Goal: Communication & Community: Answer question/provide support

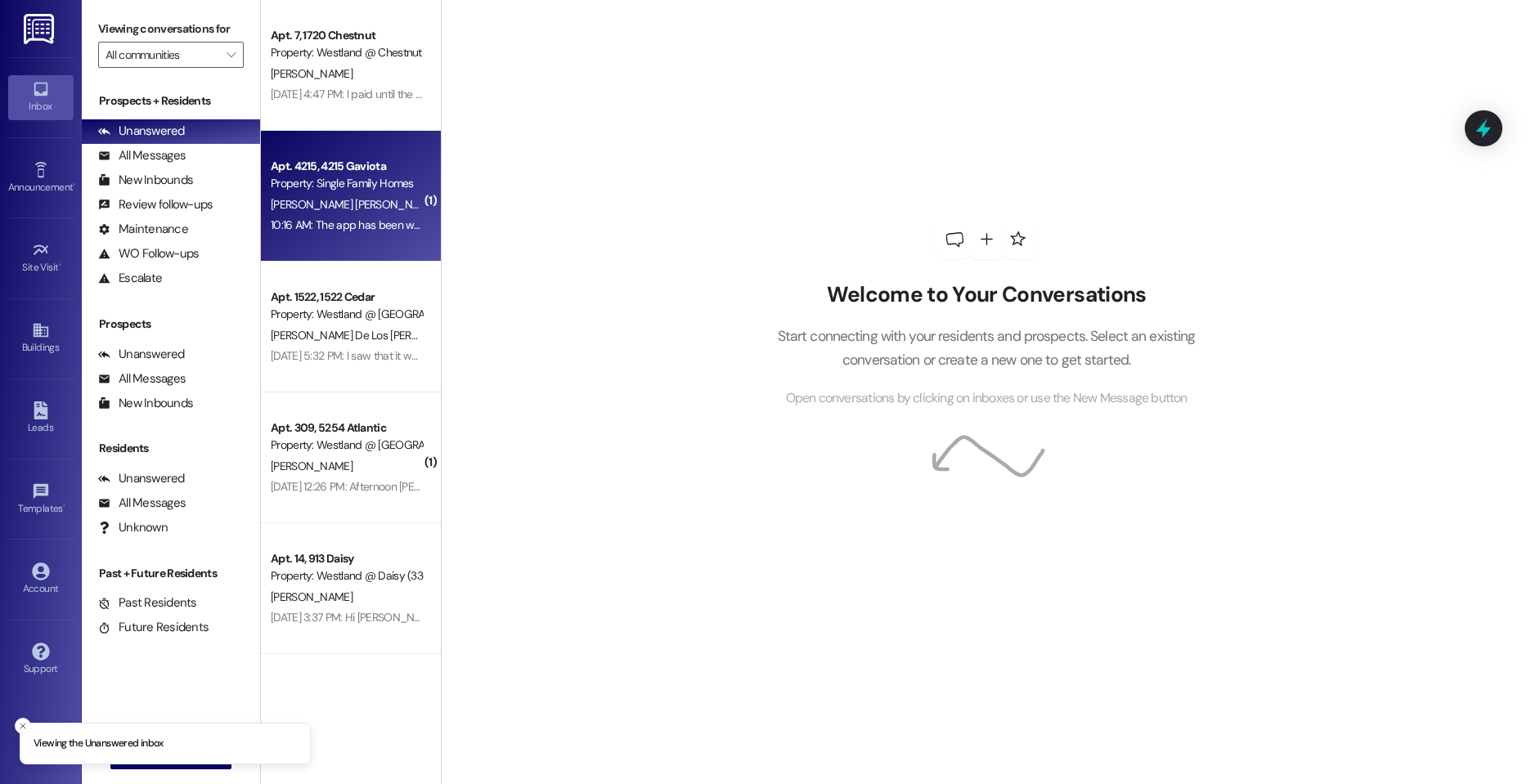
click at [367, 215] on div "10:16 AM: The app has been working up until this month .. I also get email remi…" at bounding box center [346, 225] width 154 height 20
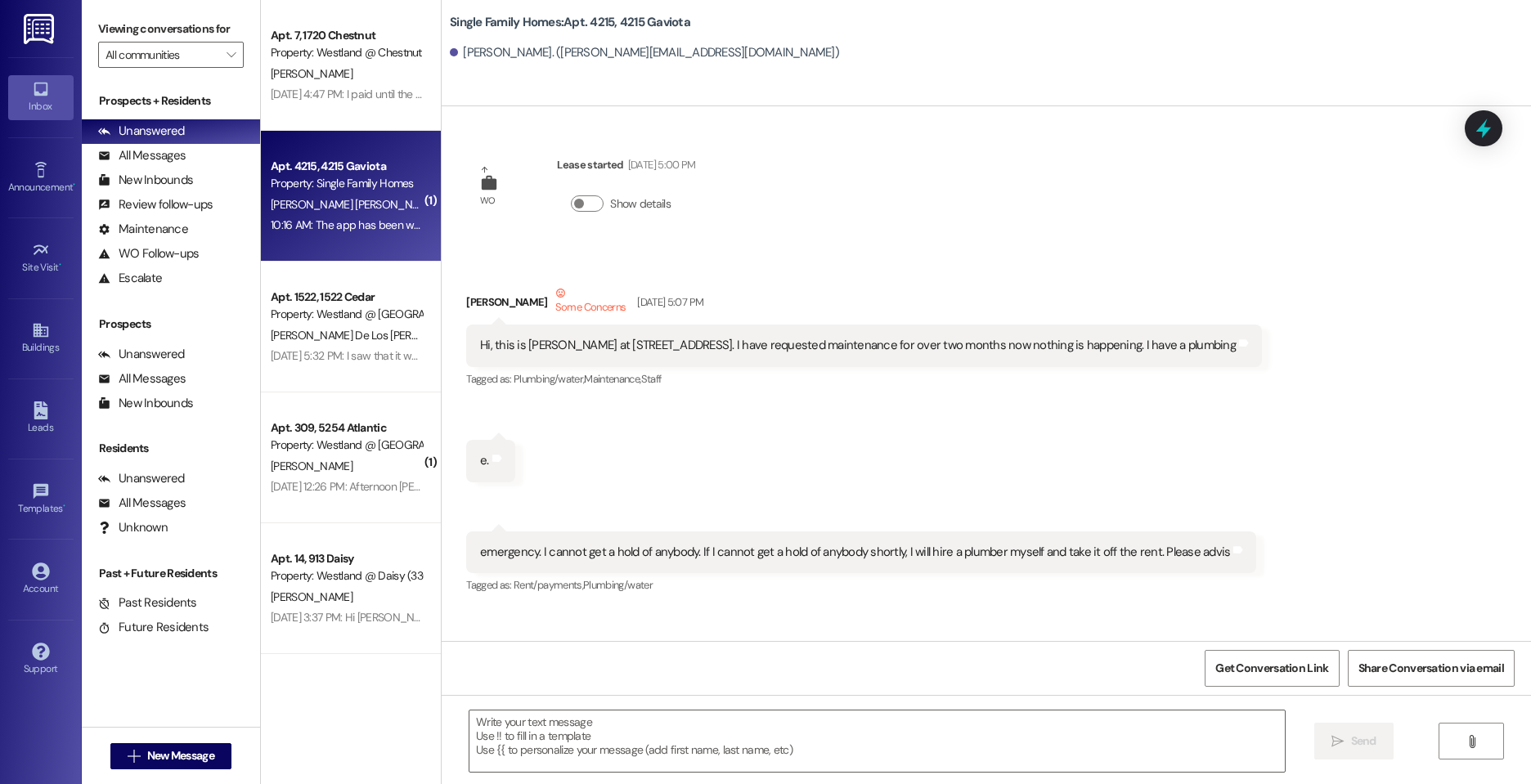
scroll to position [46152, 0]
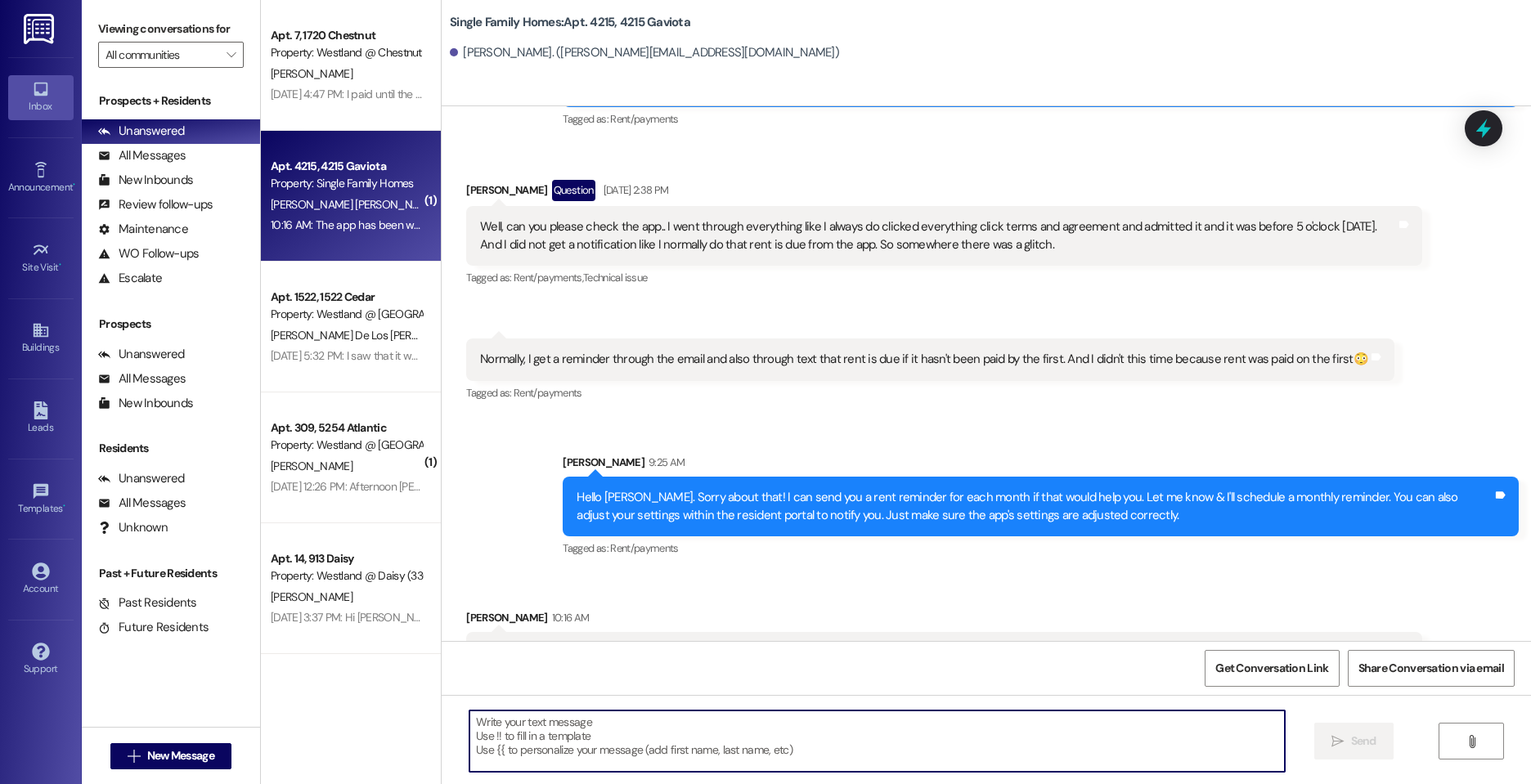
click at [582, 719] on textarea at bounding box center [877, 740] width 815 height 61
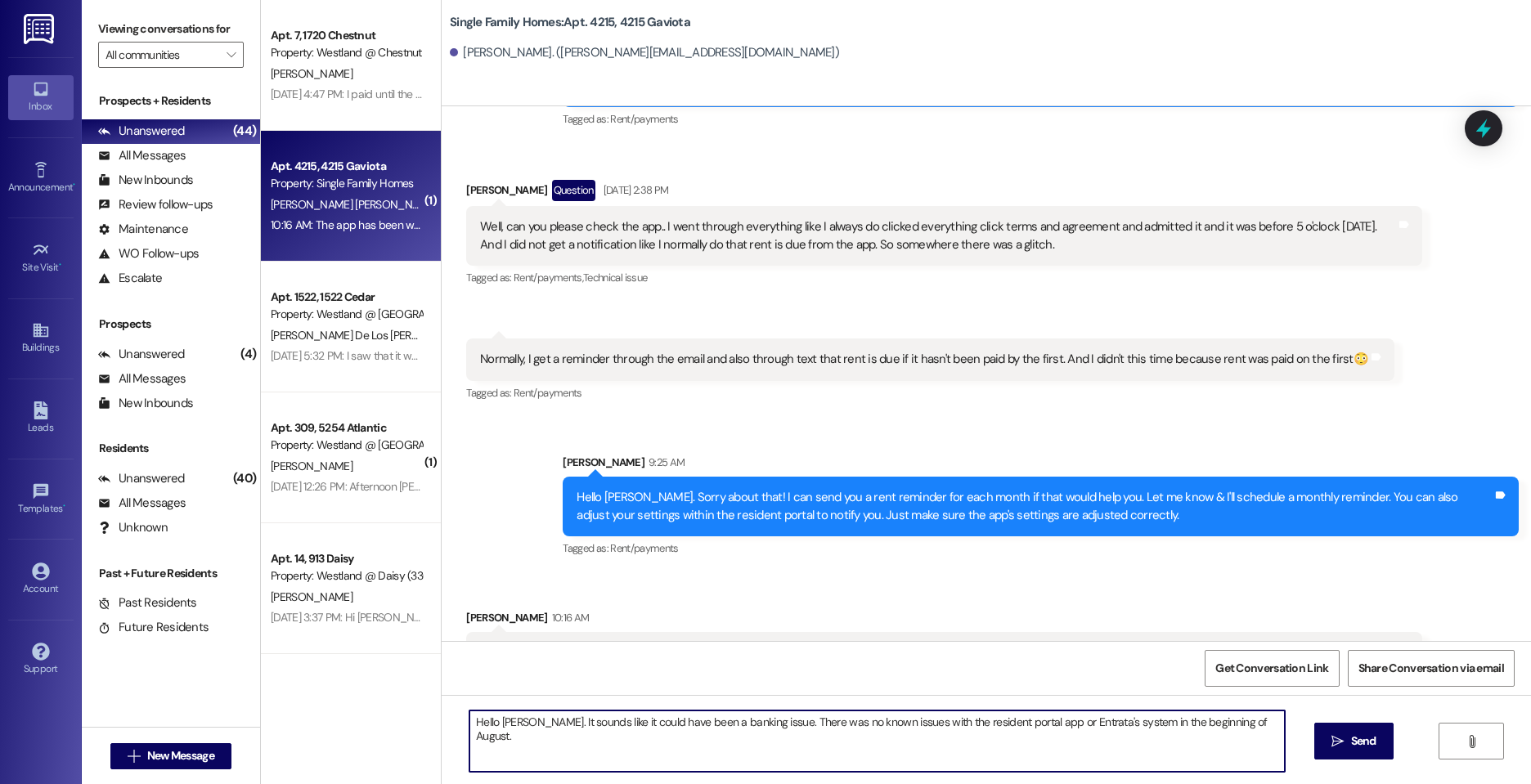
click at [524, 722] on textarea "Hello [PERSON_NAME]. It sounds like it could have been a banking issue. There w…" at bounding box center [877, 740] width 815 height 61
drag, startPoint x: 750, startPoint y: 724, endPoint x: 655, endPoint y: 724, distance: 95.0
click at [655, 724] on textarea "Hello [PERSON_NAME]. I understand. It sounds like it could have been a banking …" at bounding box center [877, 740] width 815 height 61
click at [688, 755] on textarea "Hello [PERSON_NAME]. I understand. It sounds like it could have been a banking …" at bounding box center [877, 740] width 815 height 61
click at [789, 721] on textarea "Hello [PERSON_NAME]. I understand. It sounds like it could have been a banking …" at bounding box center [877, 740] width 815 height 61
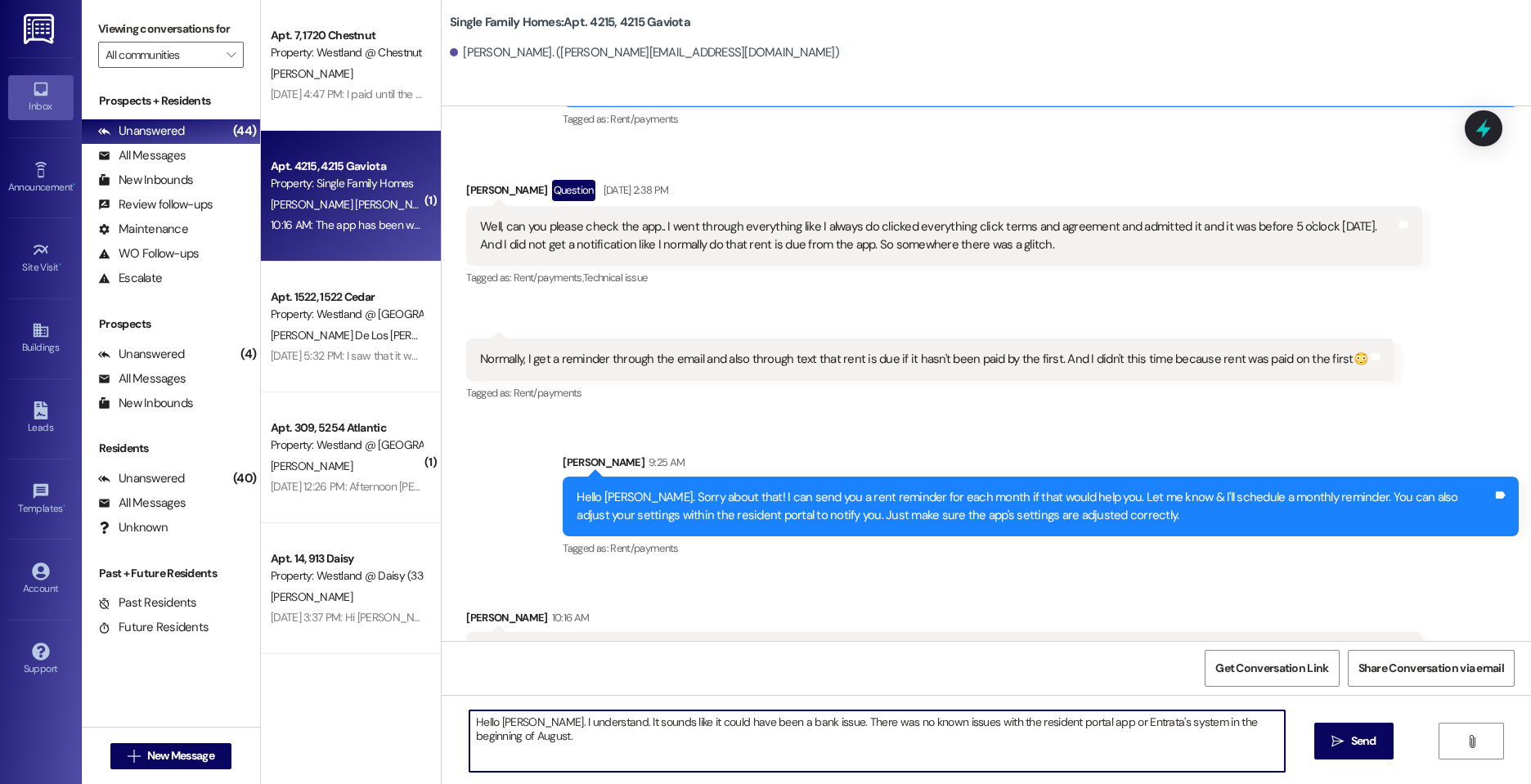
click at [844, 721] on textarea "Hello [PERSON_NAME]. I understand. It sounds like it could have been a bank iss…" at bounding box center [877, 740] width 815 height 61
click at [551, 743] on textarea "Hello [PERSON_NAME]. I understand. It sounds like it could have been a bank iss…" at bounding box center [877, 740] width 815 height 61
click at [937, 738] on textarea "Hello [PERSON_NAME]. I understand. It sounds like it could have been a bank iss…" at bounding box center [877, 740] width 815 height 61
click at [945, 739] on textarea "Hello [PERSON_NAME]. I understand. It sounds like it could have been a bank iss…" at bounding box center [877, 740] width 815 height 61
click at [975, 737] on textarea "Hello [PERSON_NAME]. I understand. It sounds like it could have been a bank iss…" at bounding box center [877, 740] width 815 height 61
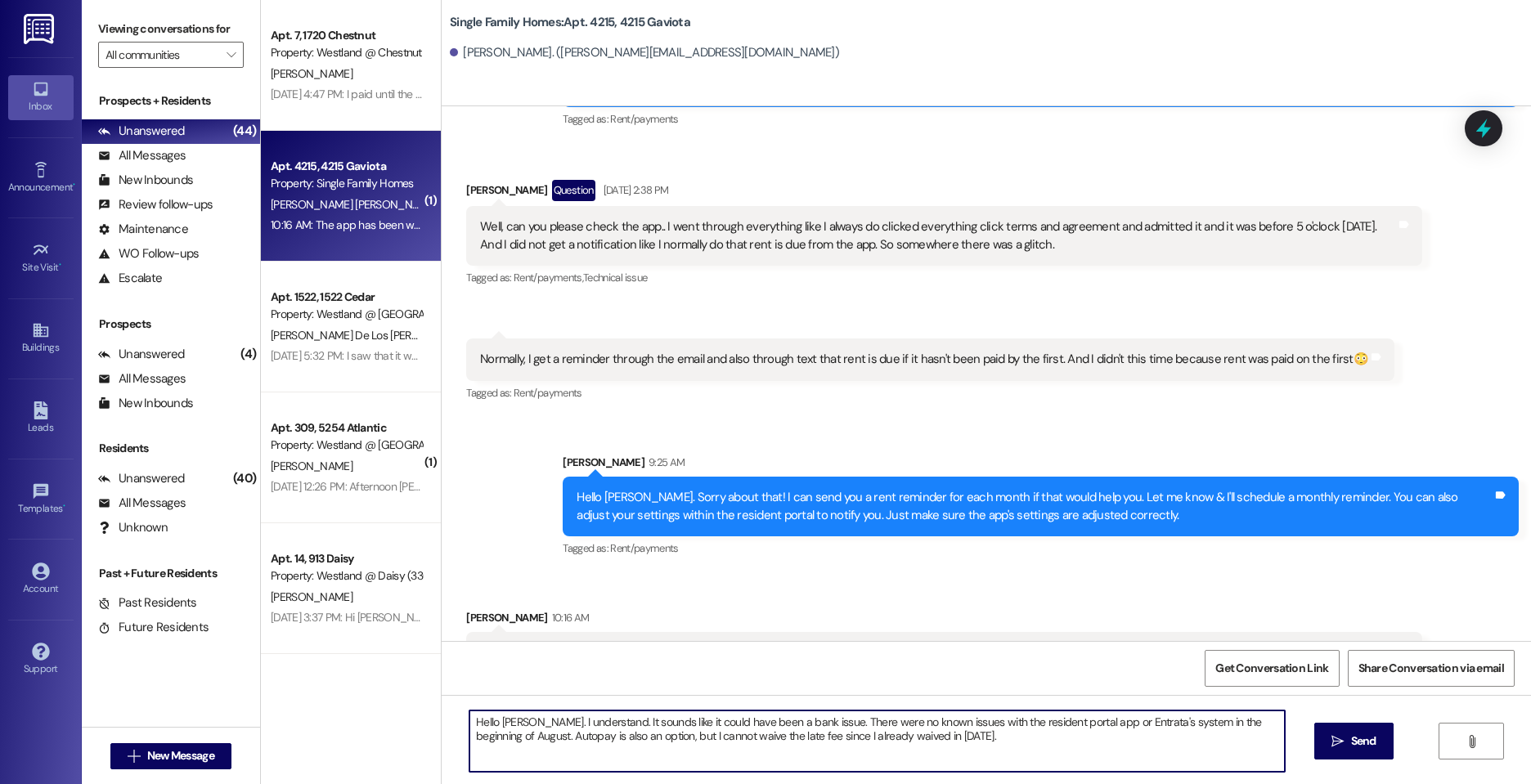
click at [534, 739] on textarea "Hello [PERSON_NAME]. I understand. It sounds like it could have been a bank iss…" at bounding box center [877, 740] width 815 height 61
click at [1024, 736] on textarea "Hello [PERSON_NAME]. I understand. It sounds like it could have been a bank iss…" at bounding box center [877, 740] width 815 height 61
click at [1123, 717] on textarea "Hello [PERSON_NAME]. I understand. It sounds like it could have been a bank iss…" at bounding box center [877, 740] width 815 height 61
click at [1105, 748] on textarea "Hello [PERSON_NAME]. I understand. It sounds like it could have been a bank iss…" at bounding box center [877, 740] width 815 height 61
click at [650, 734] on textarea "Hello [PERSON_NAME]. I understand. It sounds like it could have been a bank iss…" at bounding box center [877, 740] width 815 height 61
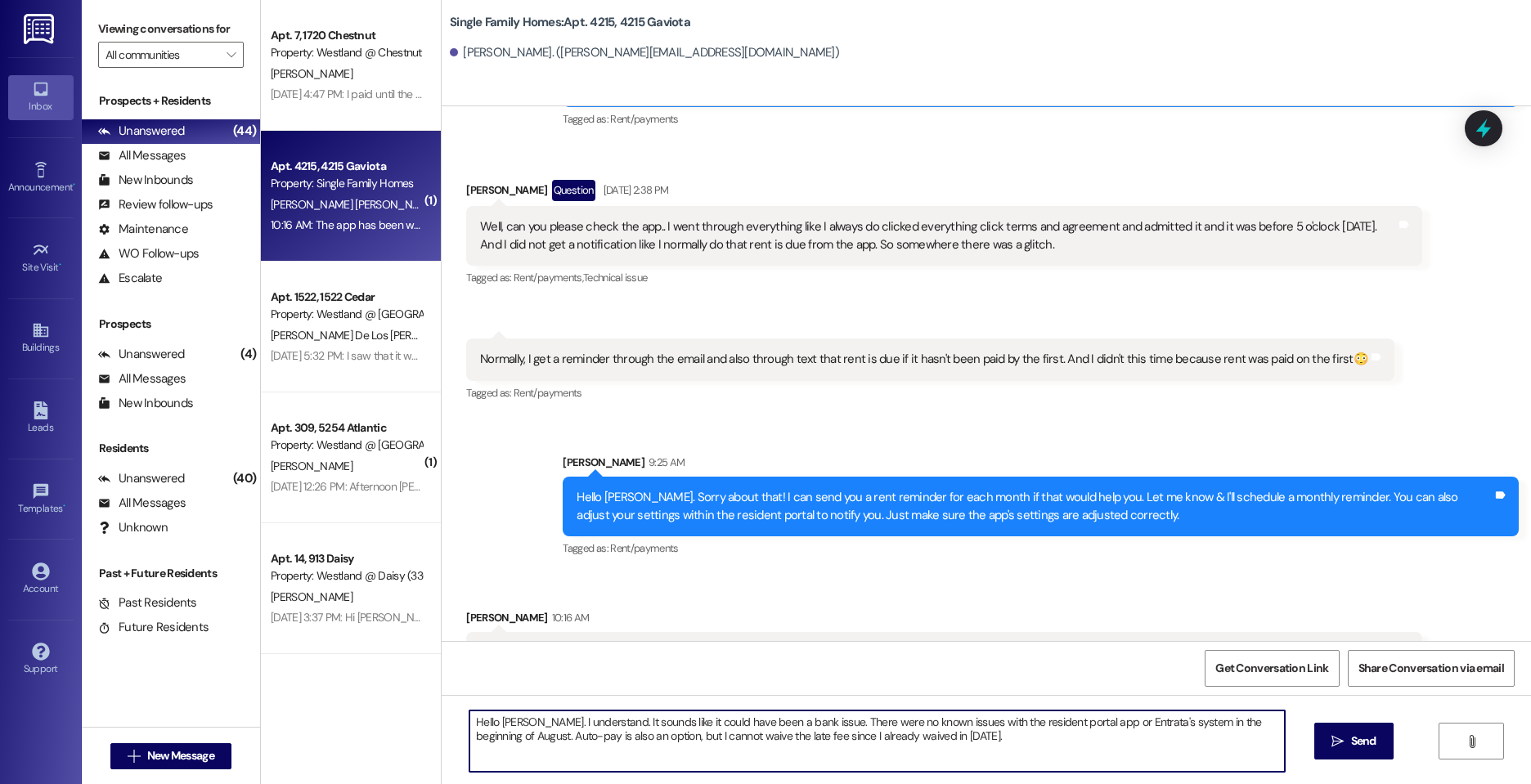
click at [650, 734] on textarea "Hello [PERSON_NAME]. I understand. It sounds like it could have been a bank iss…" at bounding box center [877, 740] width 815 height 61
type textarea "Hello [PERSON_NAME]. I understand. It sounds like it could have been a bank iss…"
click at [1089, 750] on textarea "Hello [PERSON_NAME]. I understand. It sounds like it could have been a bank iss…" at bounding box center [877, 740] width 815 height 61
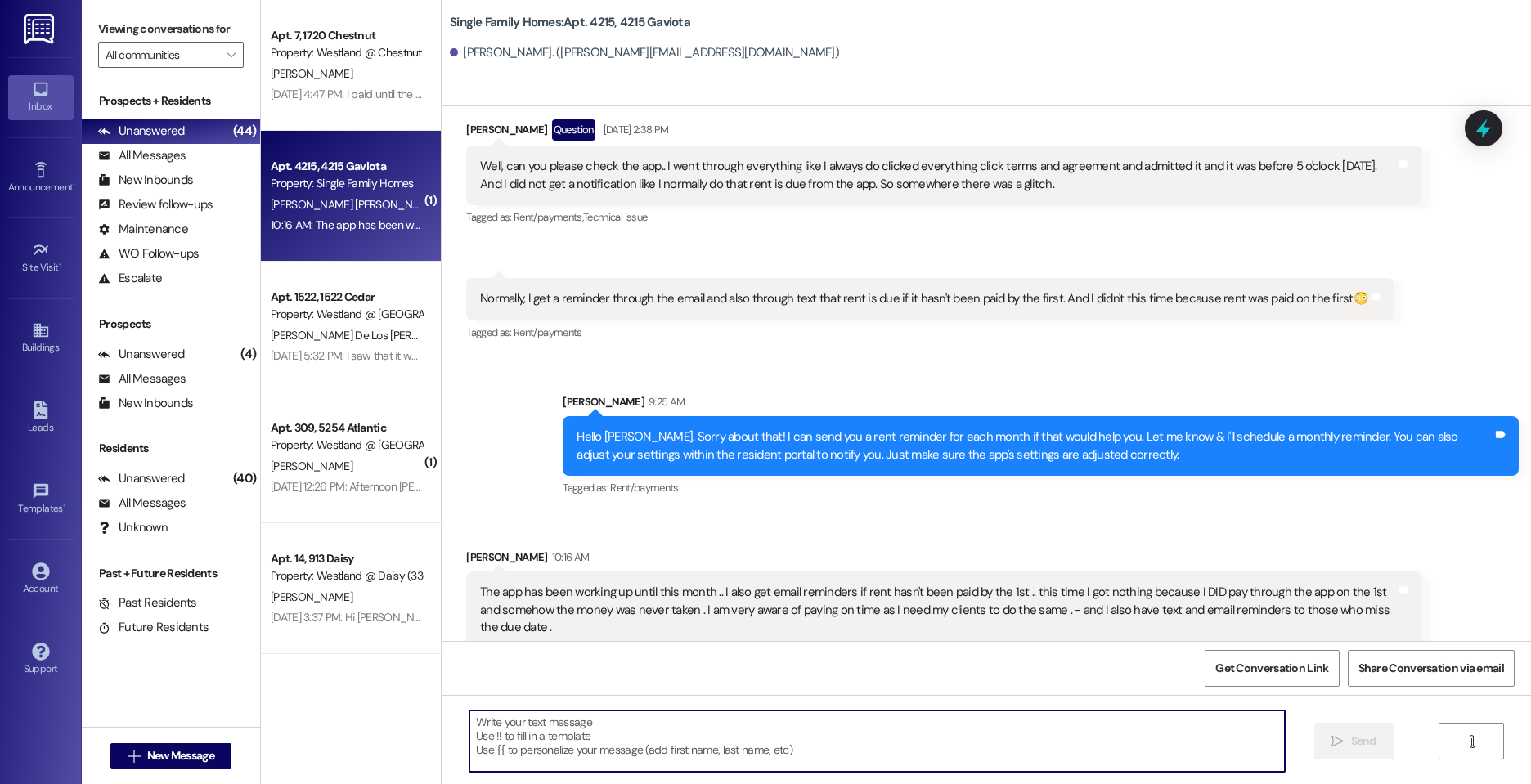
scroll to position [46283, 0]
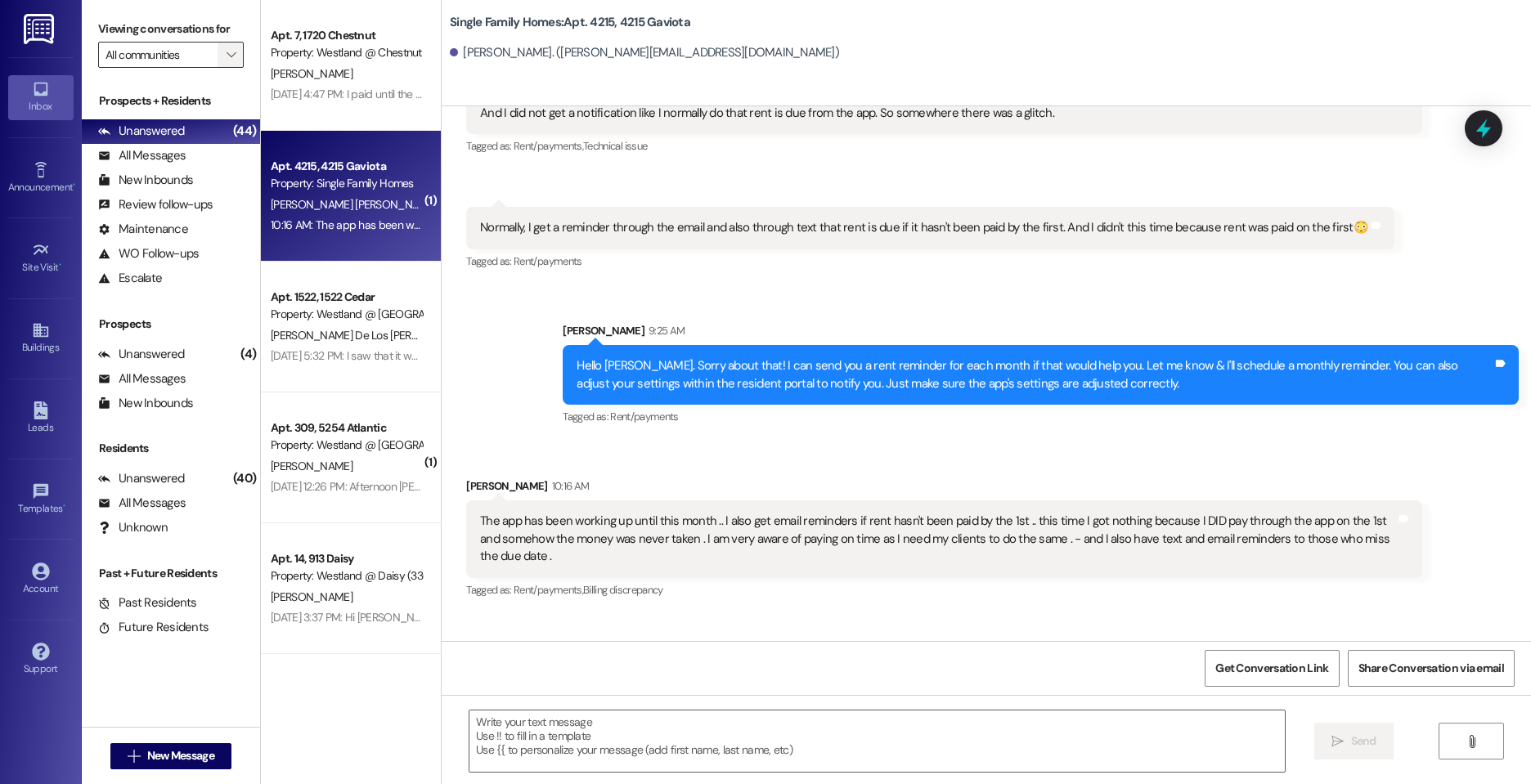
click at [218, 52] on button "" at bounding box center [231, 55] width 26 height 26
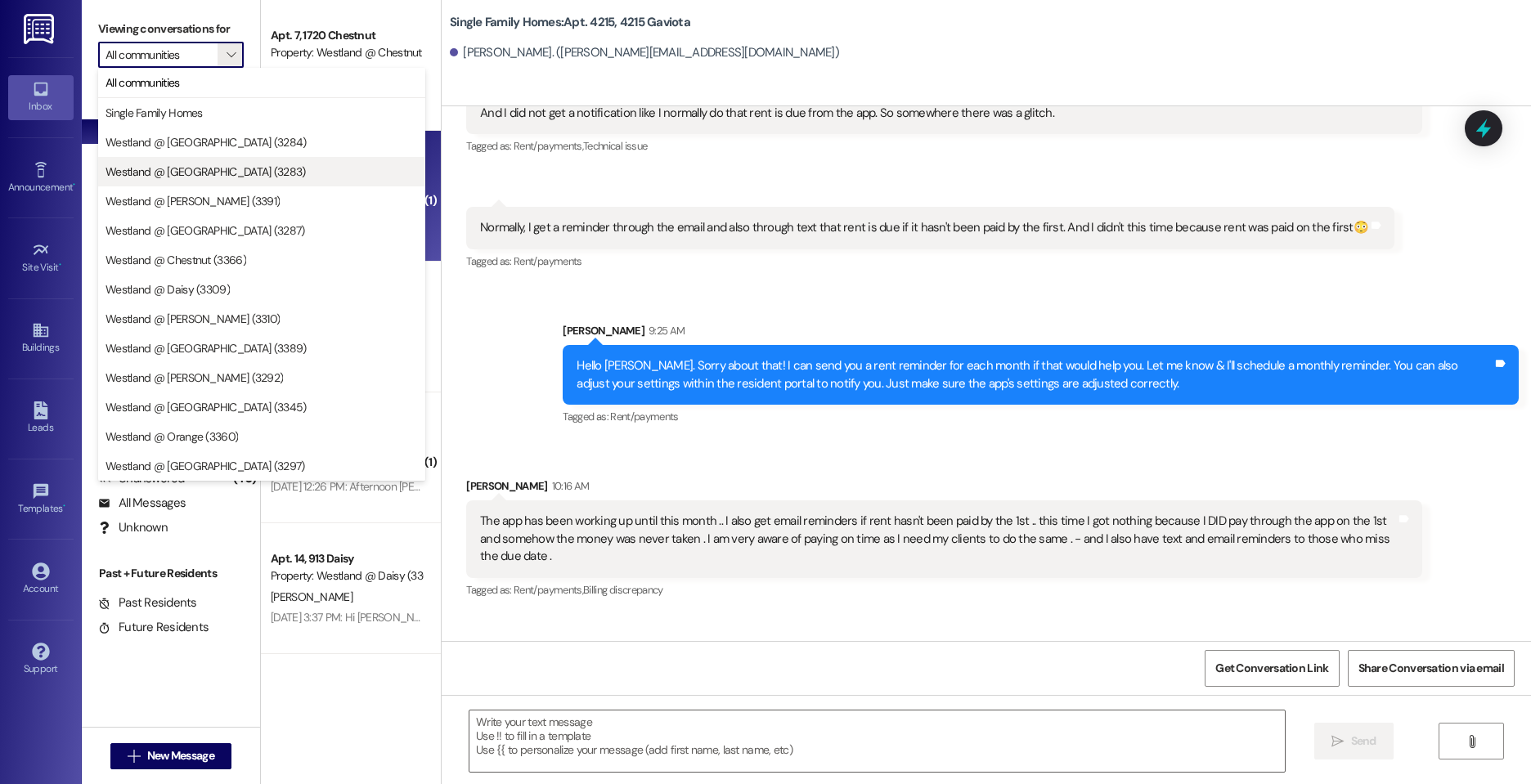
click at [218, 165] on span "Westland @ [GEOGRAPHIC_DATA] (3283)" at bounding box center [206, 171] width 201 height 16
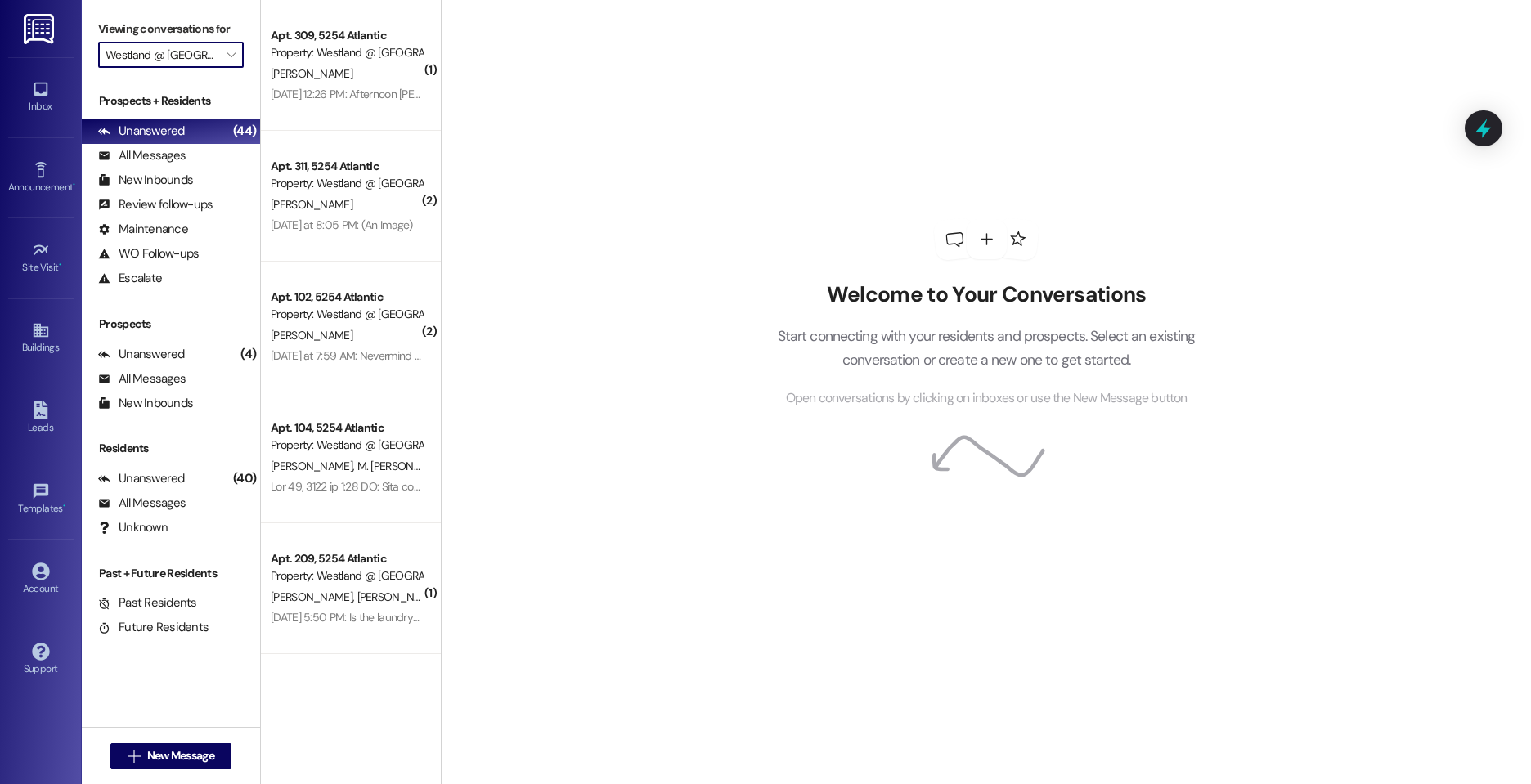
click at [207, 61] on input "Westland @ [GEOGRAPHIC_DATA] (3283)" at bounding box center [161, 55] width 112 height 26
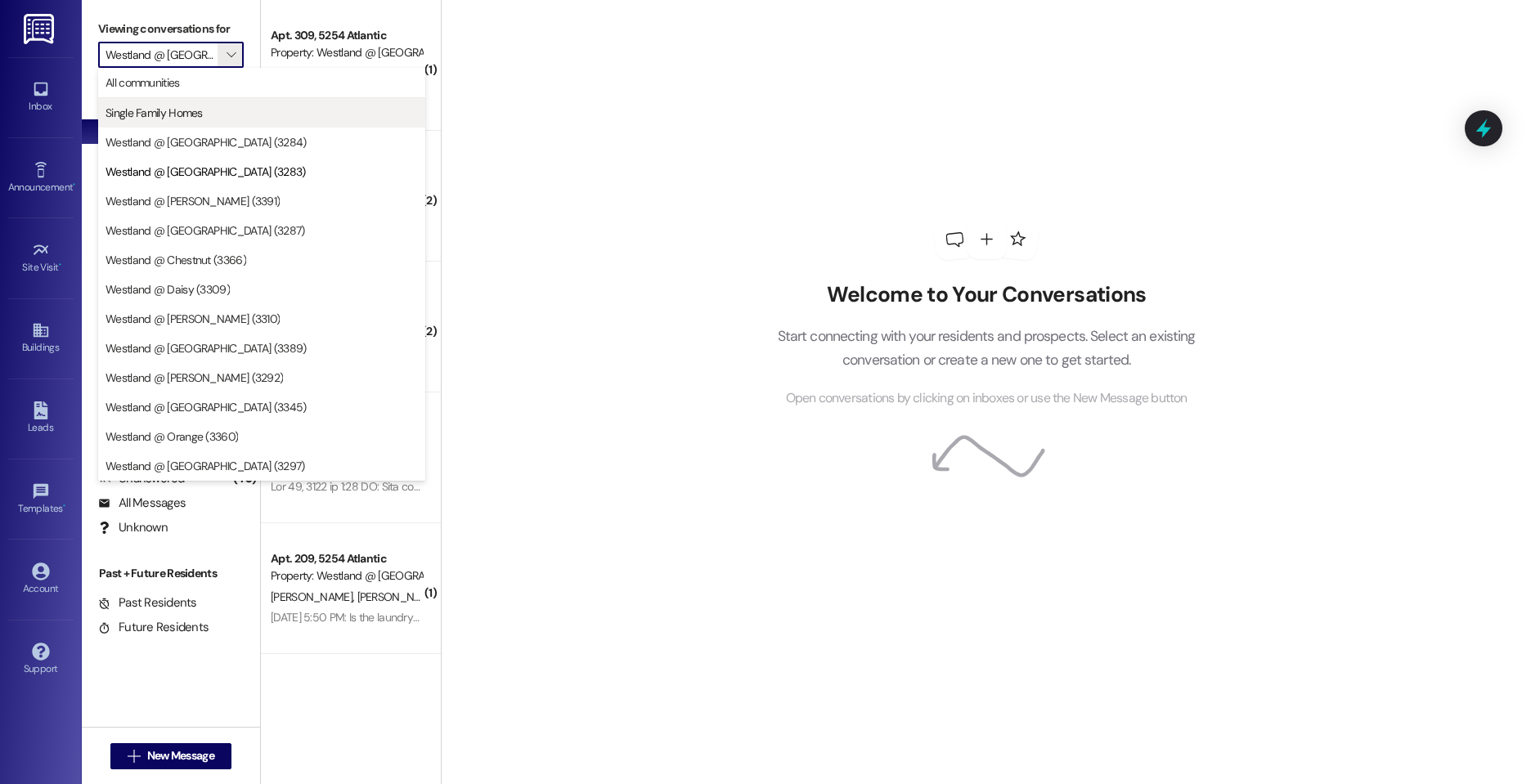
click at [195, 108] on span "Single Family Homes" at bounding box center [154, 113] width 98 height 16
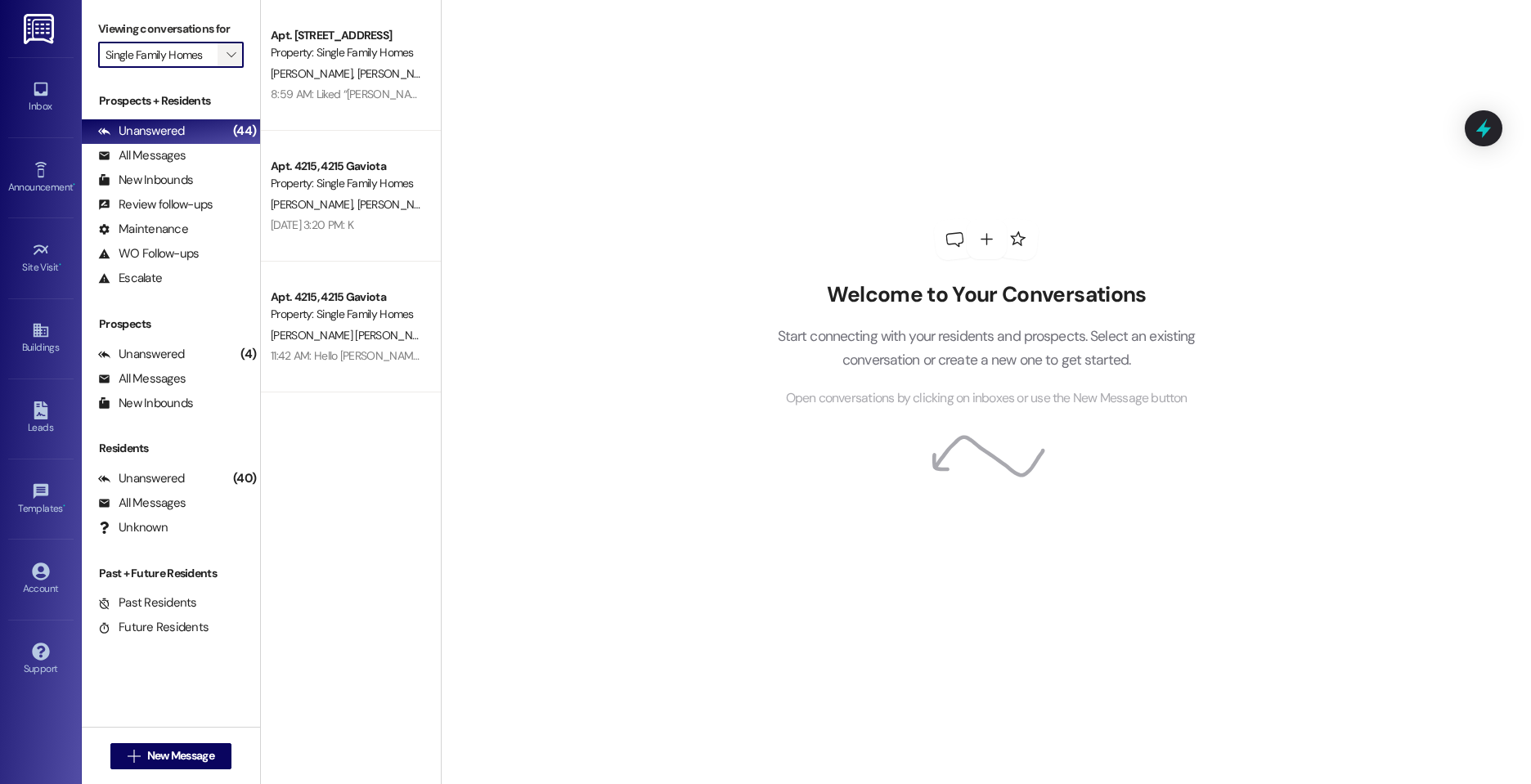
click at [218, 59] on button "" at bounding box center [231, 55] width 26 height 26
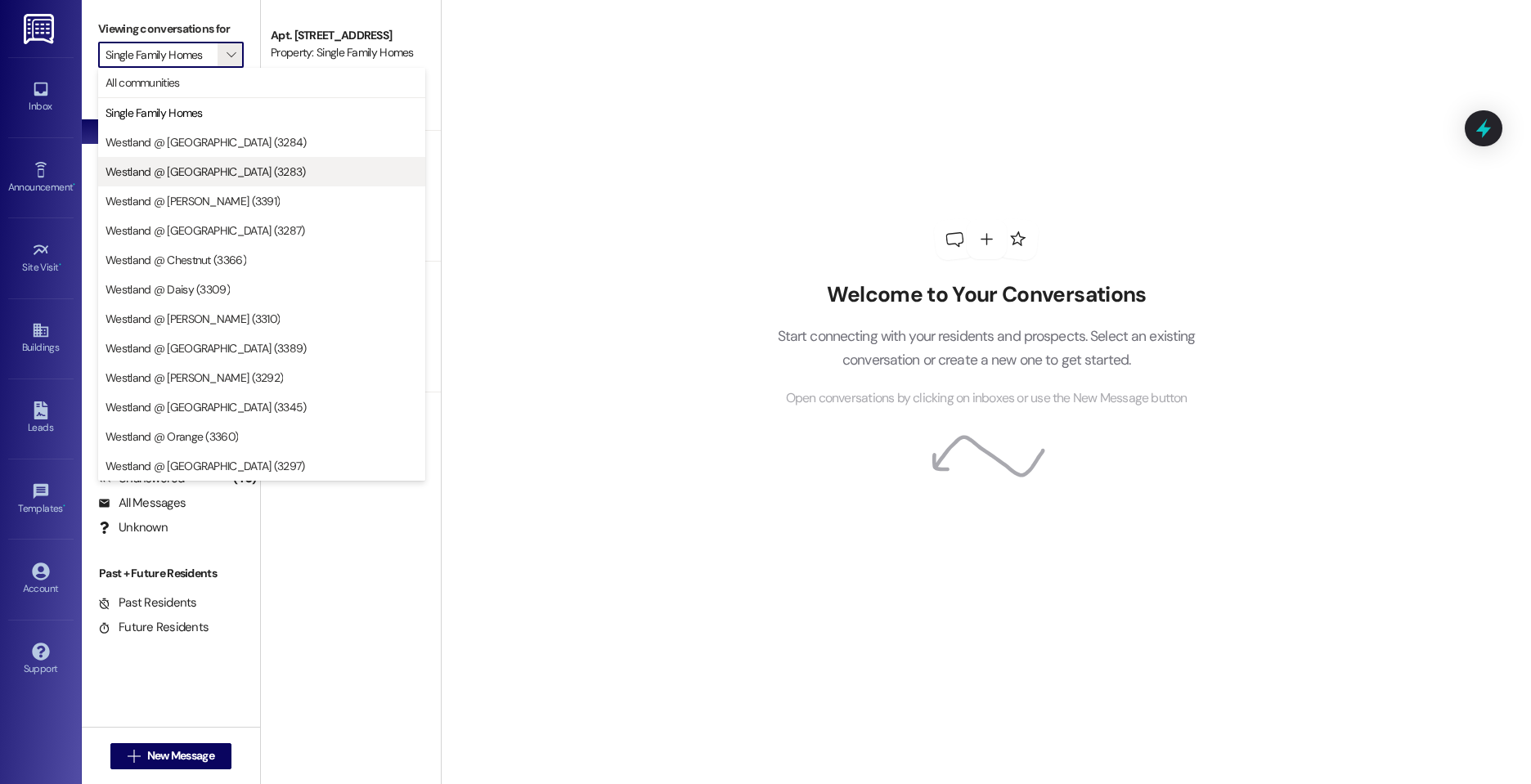
click at [203, 173] on span "Westland @ [GEOGRAPHIC_DATA] (3283)" at bounding box center [206, 171] width 201 height 16
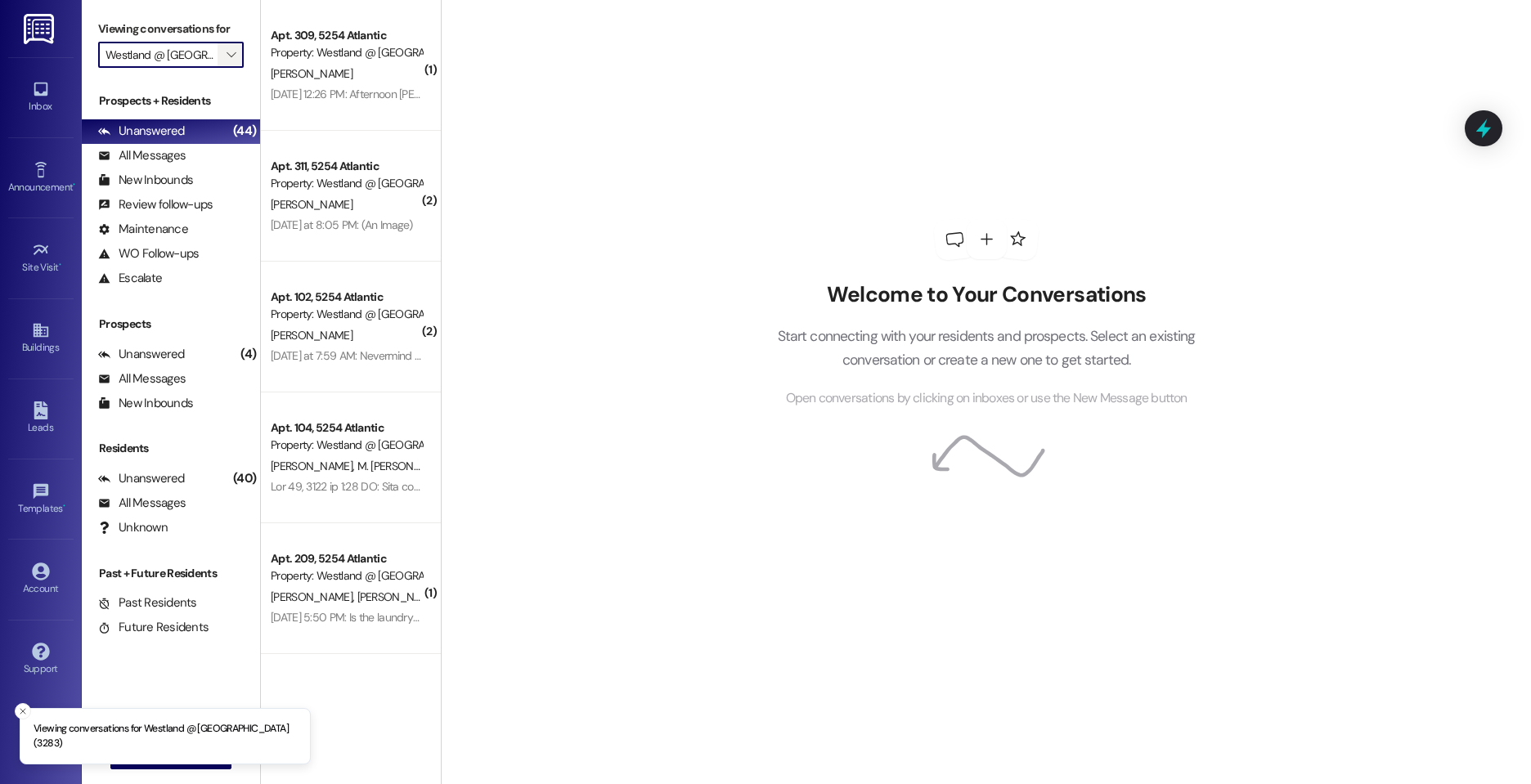
click at [220, 55] on button "" at bounding box center [231, 55] width 26 height 26
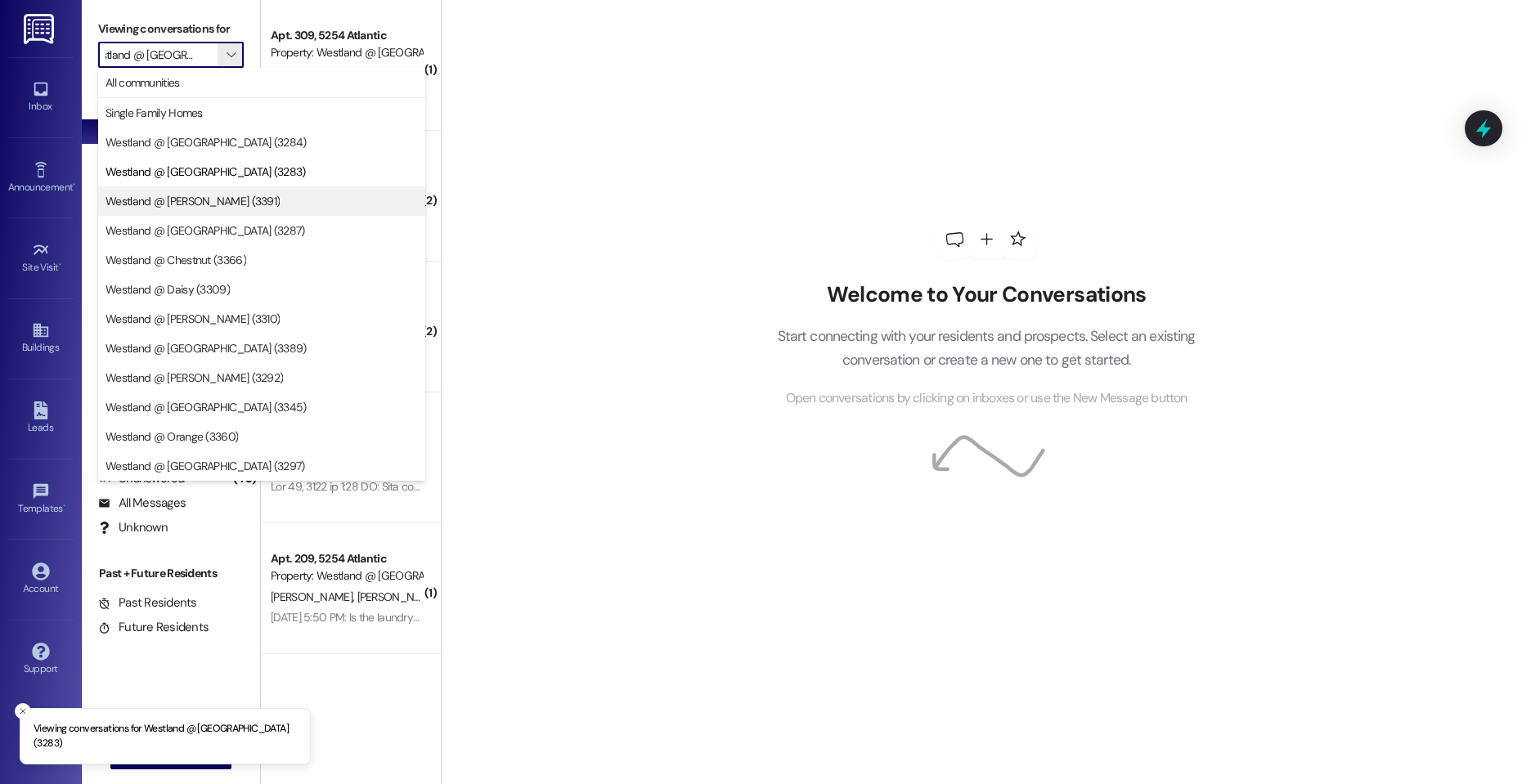
click at [242, 195] on span "Westland @ [PERSON_NAME] (3391)" at bounding box center [262, 201] width 313 height 16
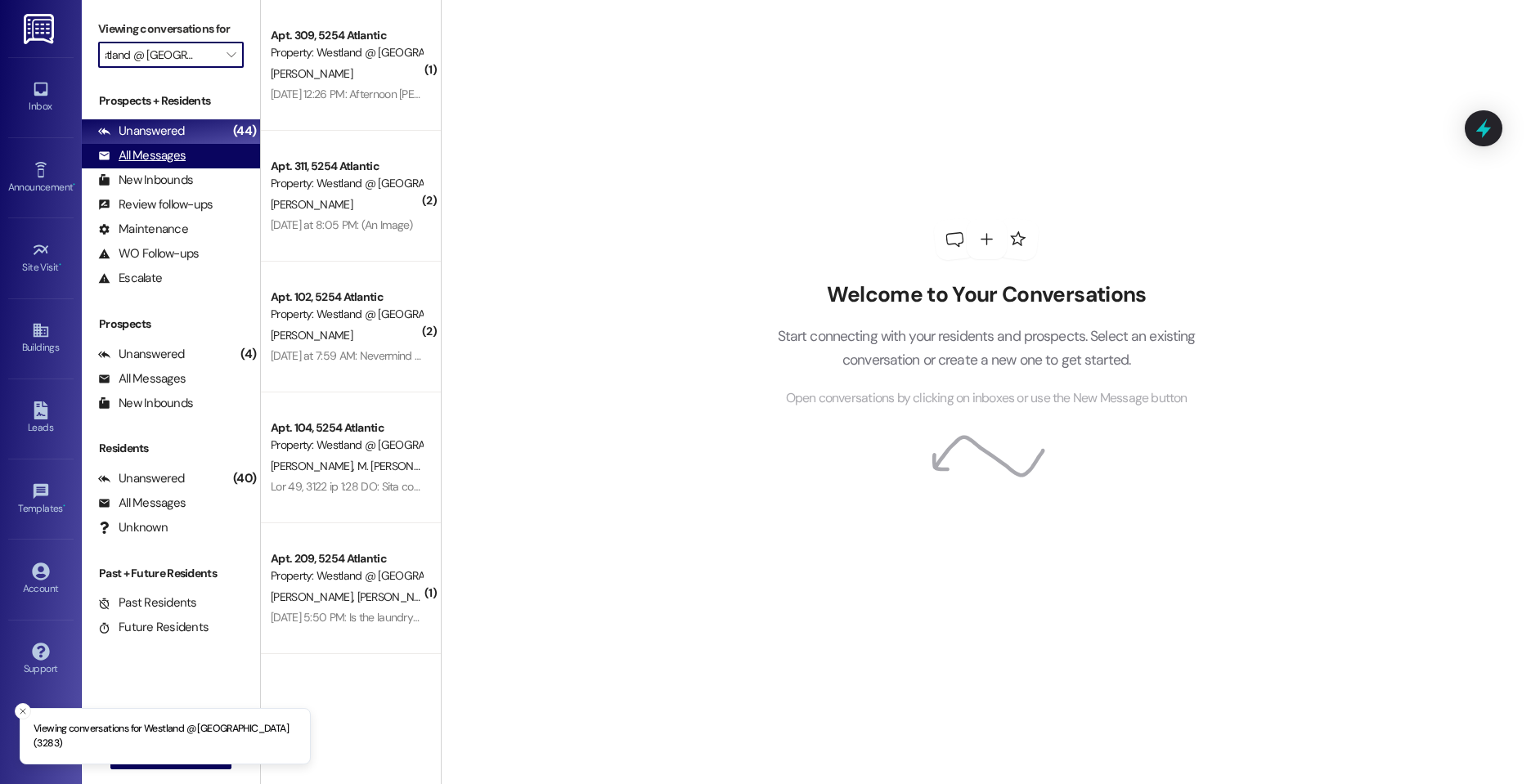
type input "Westland @ [PERSON_NAME] (3391)"
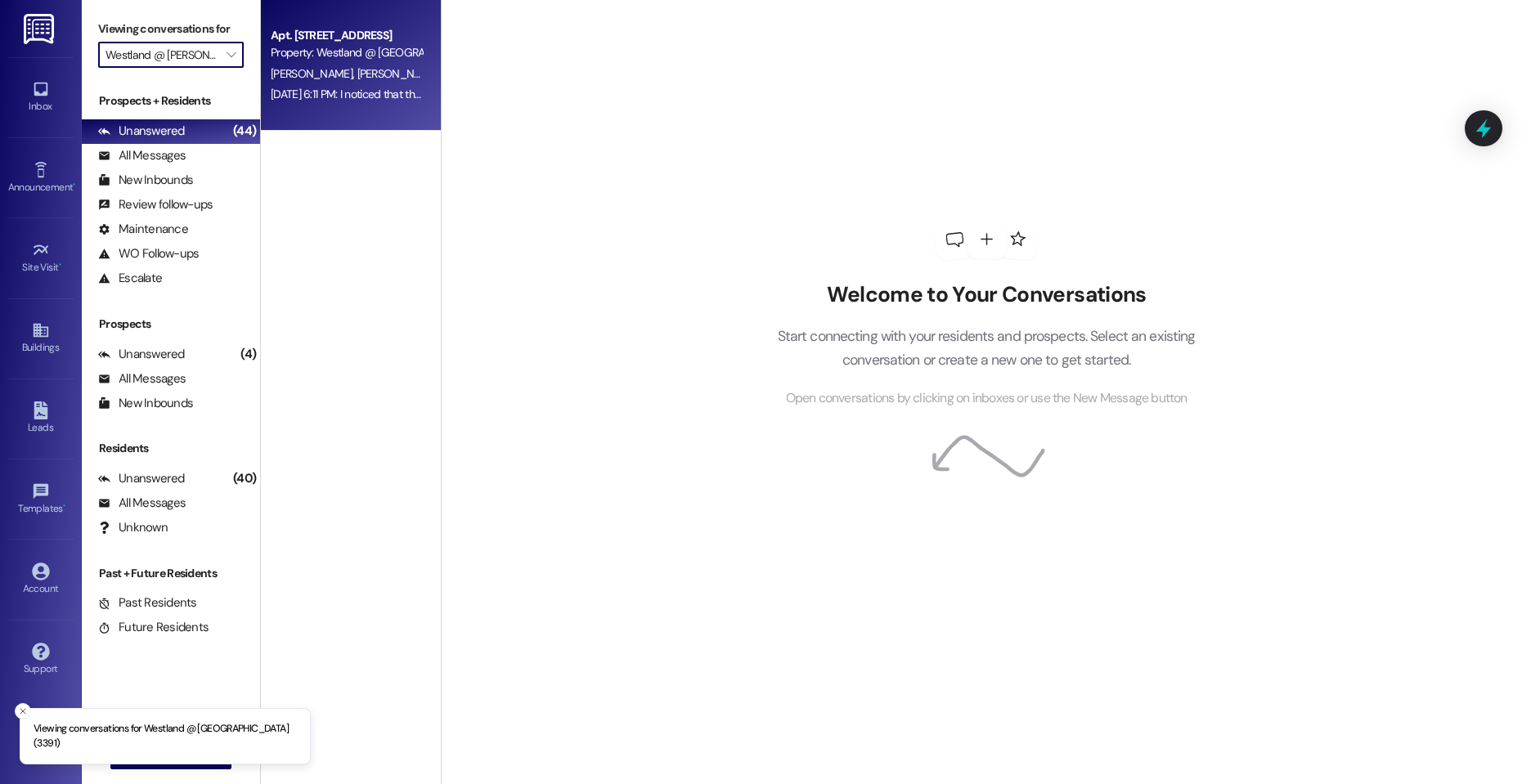
click at [323, 57] on div "Property: Westland @ [GEOGRAPHIC_DATA] (3391)" at bounding box center [347, 52] width 151 height 17
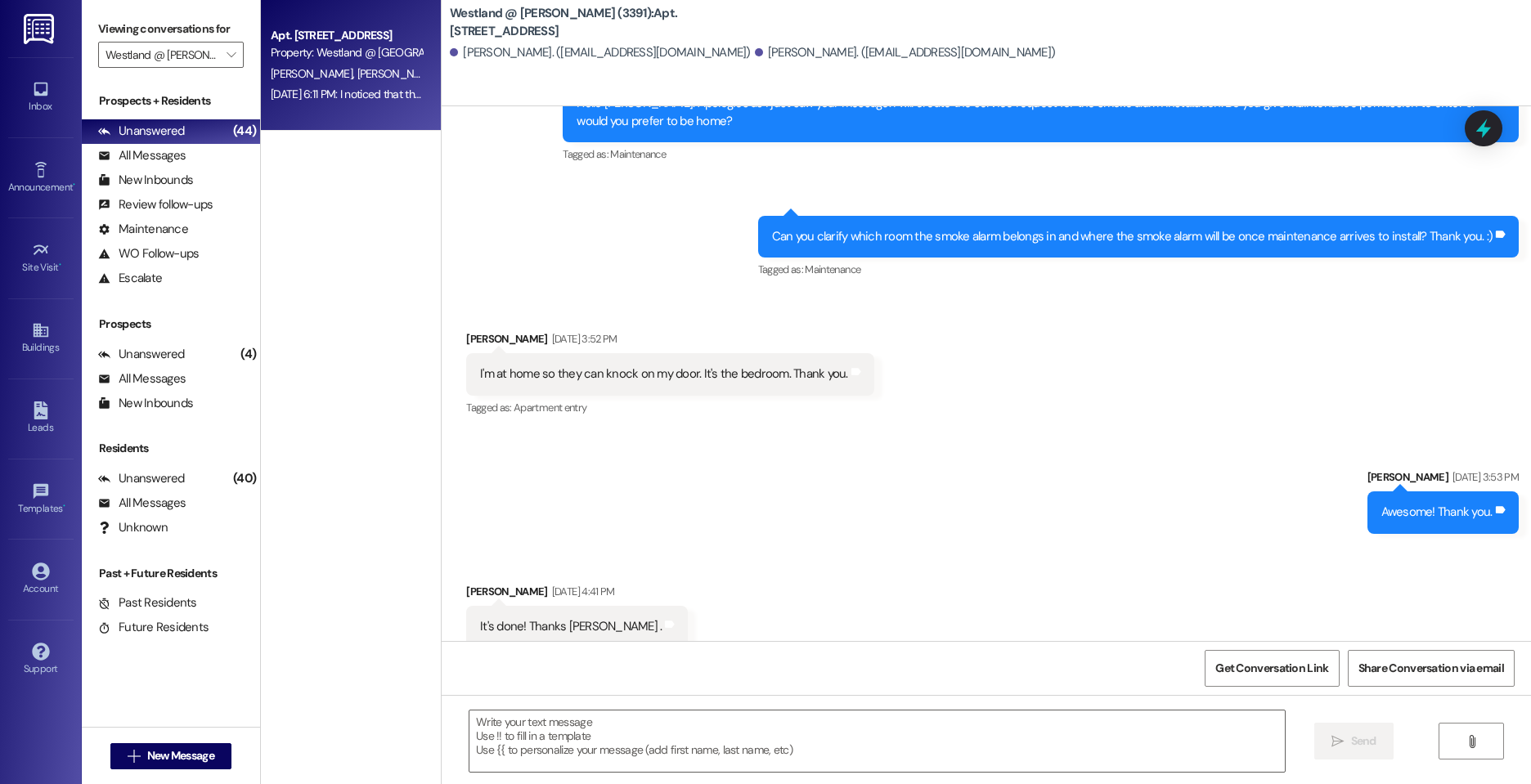
scroll to position [34133, 0]
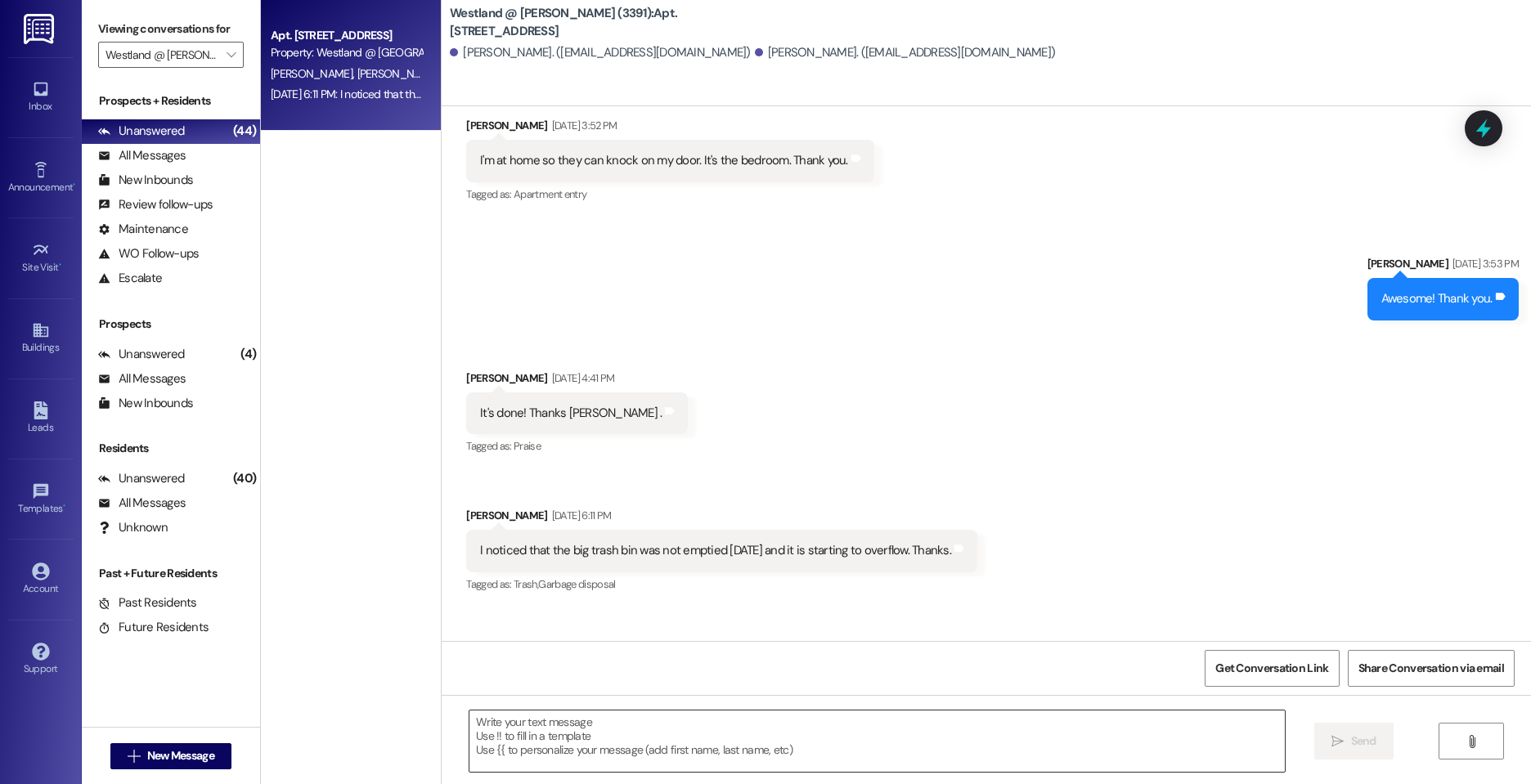
click at [586, 752] on textarea at bounding box center [877, 740] width 815 height 61
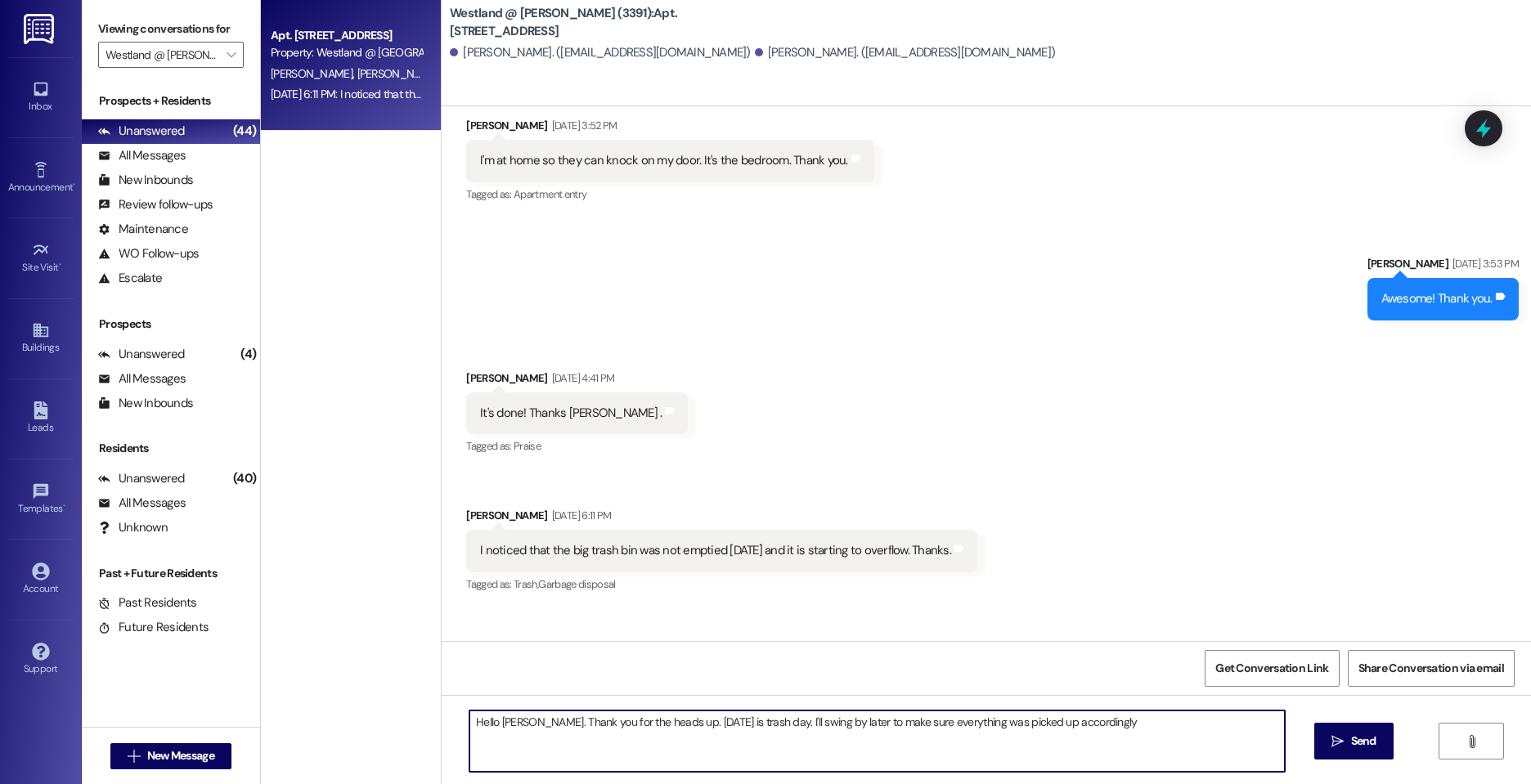
type textarea "Hello [PERSON_NAME]. Thank you for the heads up. [DATE] is trash day. I'll swin…"
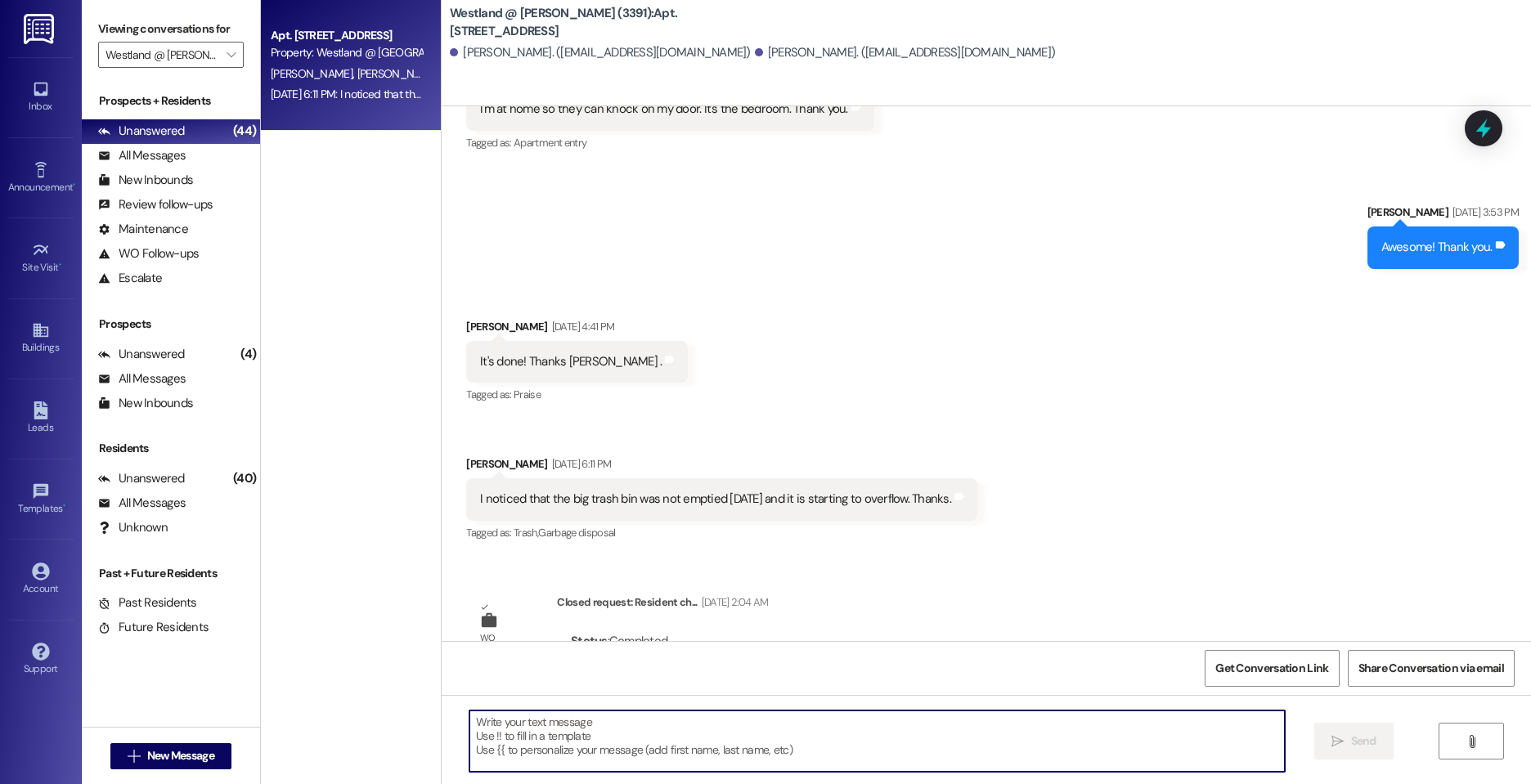
scroll to position [34247, 0]
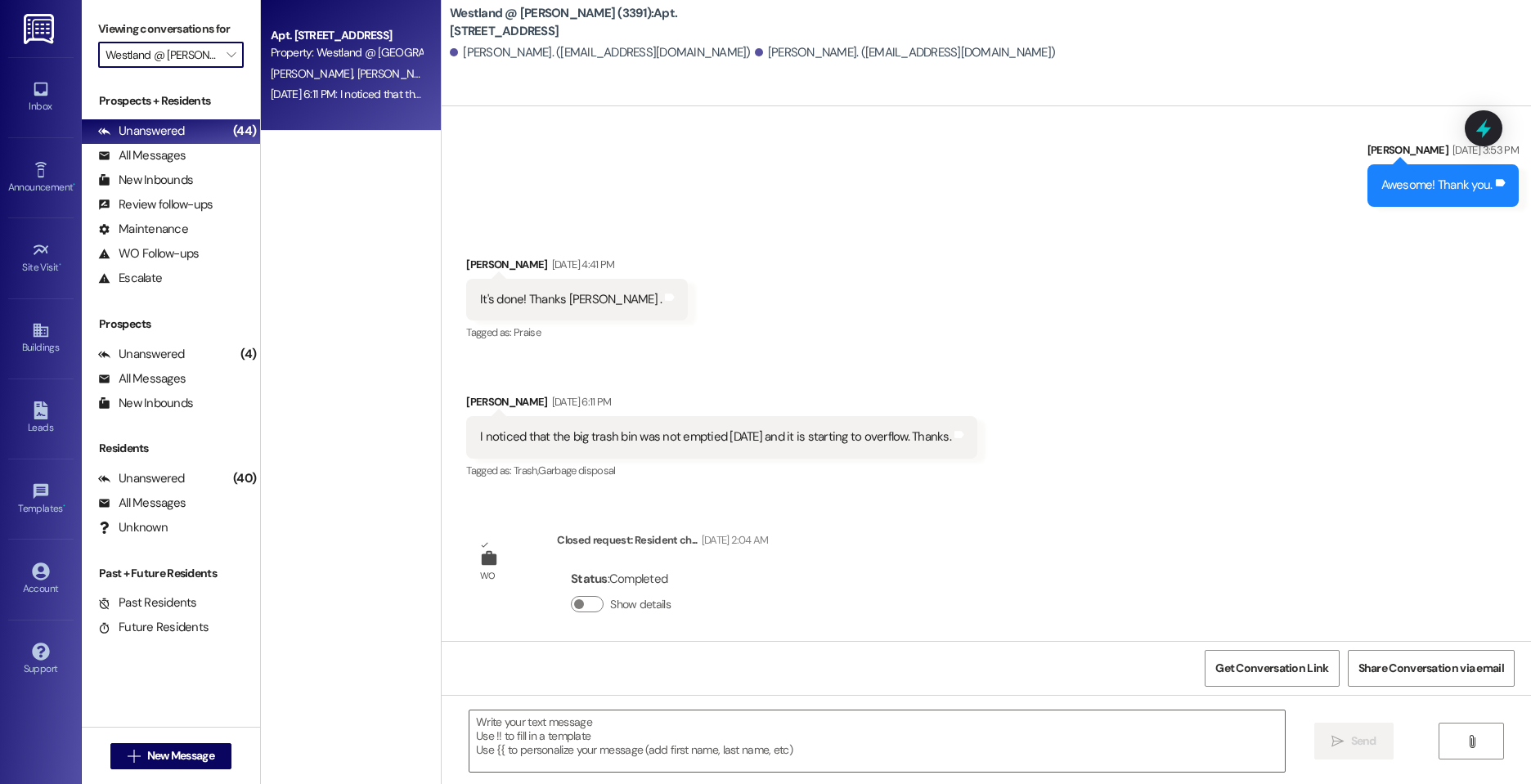
click at [169, 57] on input "Westland @ [PERSON_NAME] (3391)" at bounding box center [161, 55] width 112 height 26
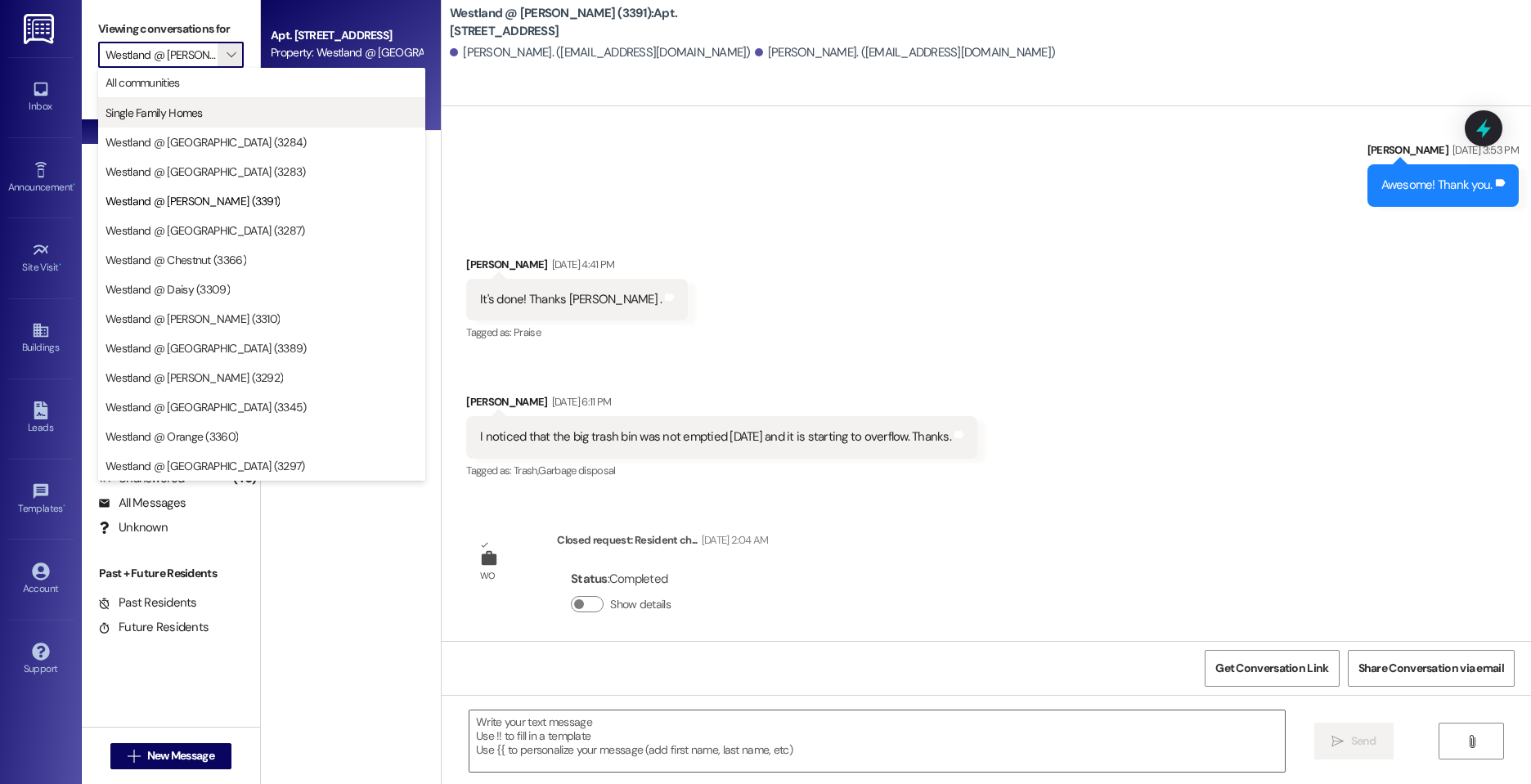
click at [211, 108] on span "Single Family Homes" at bounding box center [262, 113] width 313 height 16
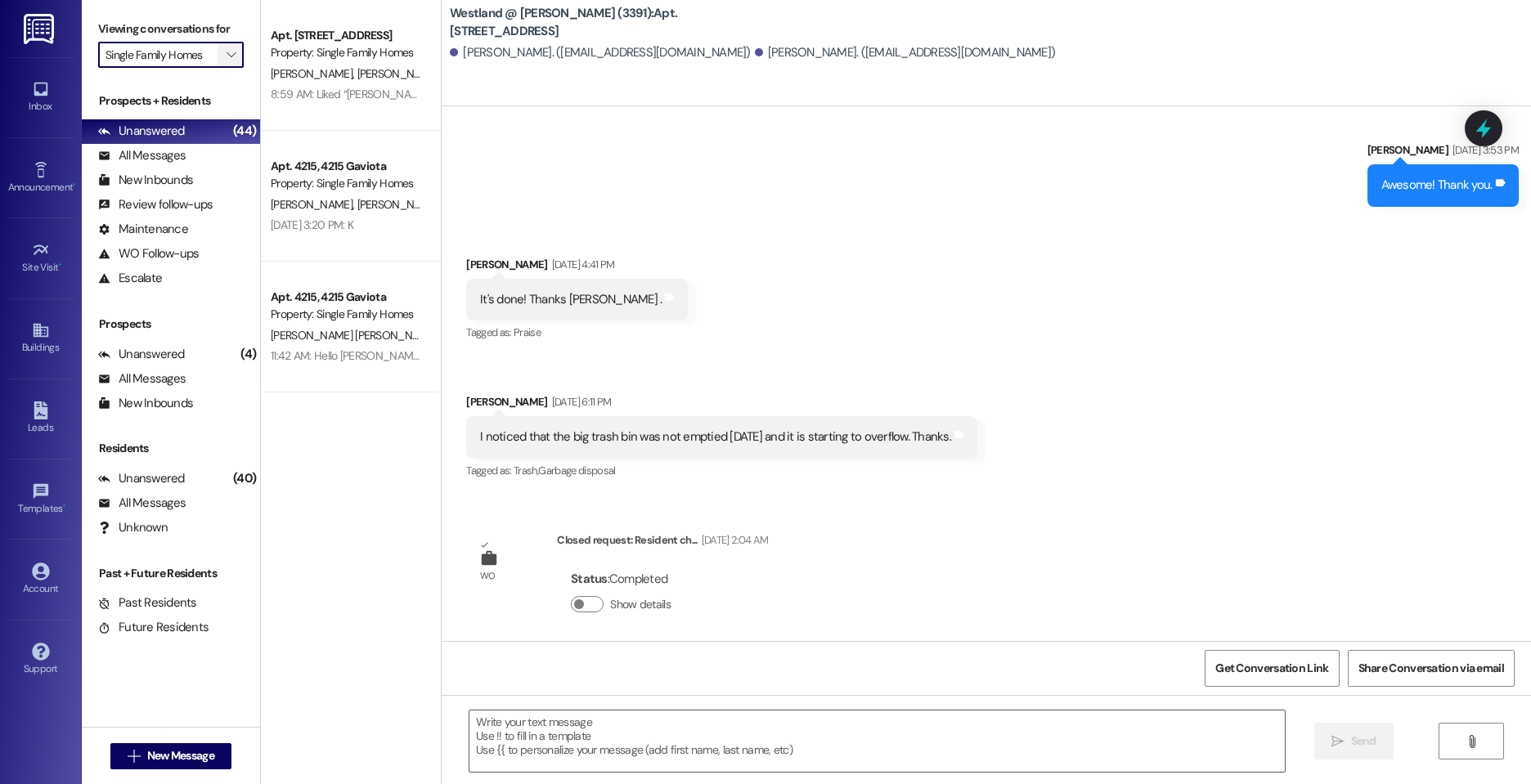
click at [224, 56] on span "" at bounding box center [231, 55] width 16 height 26
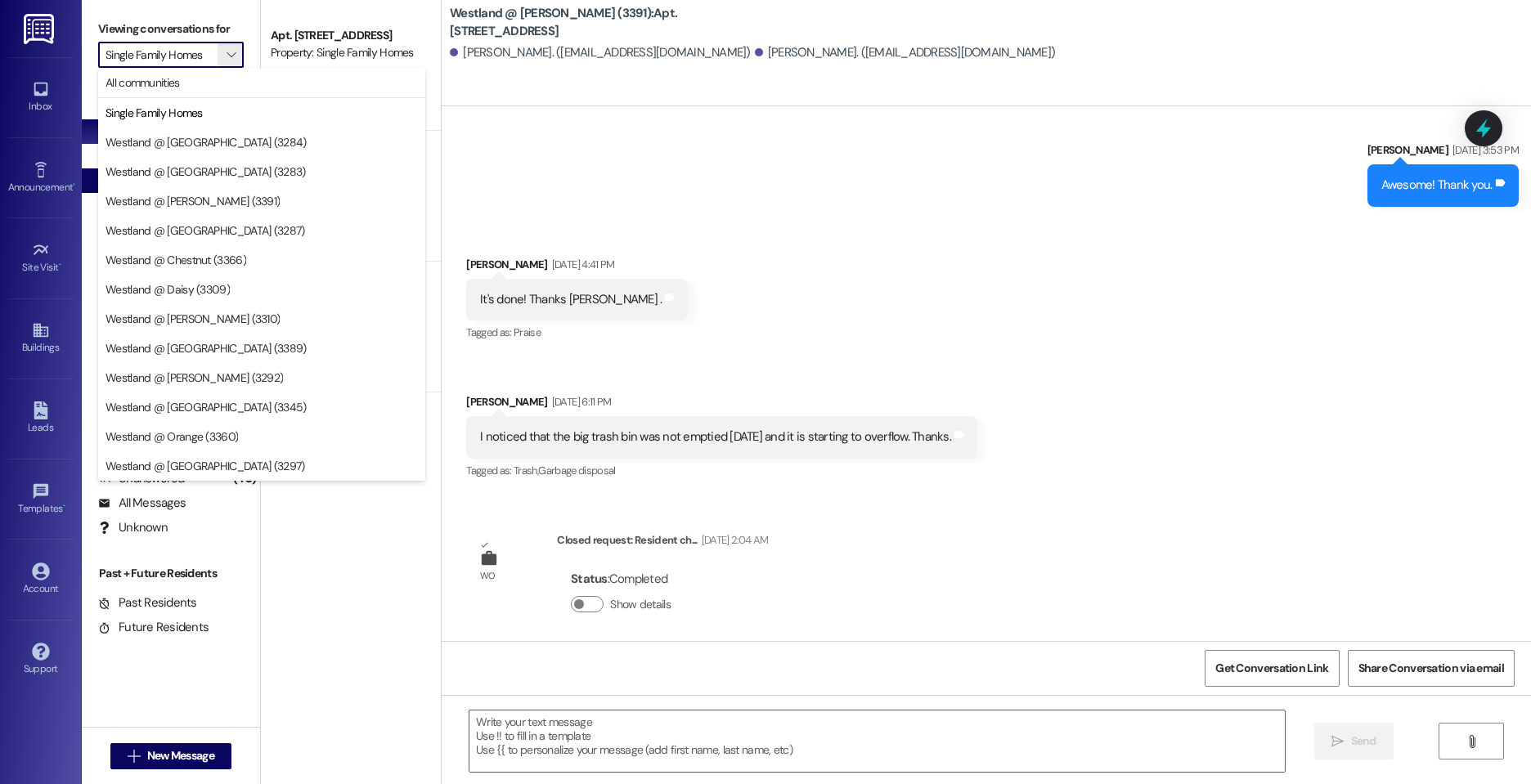
click at [222, 170] on span "Westland @ [GEOGRAPHIC_DATA] (3283)" at bounding box center [206, 171] width 201 height 16
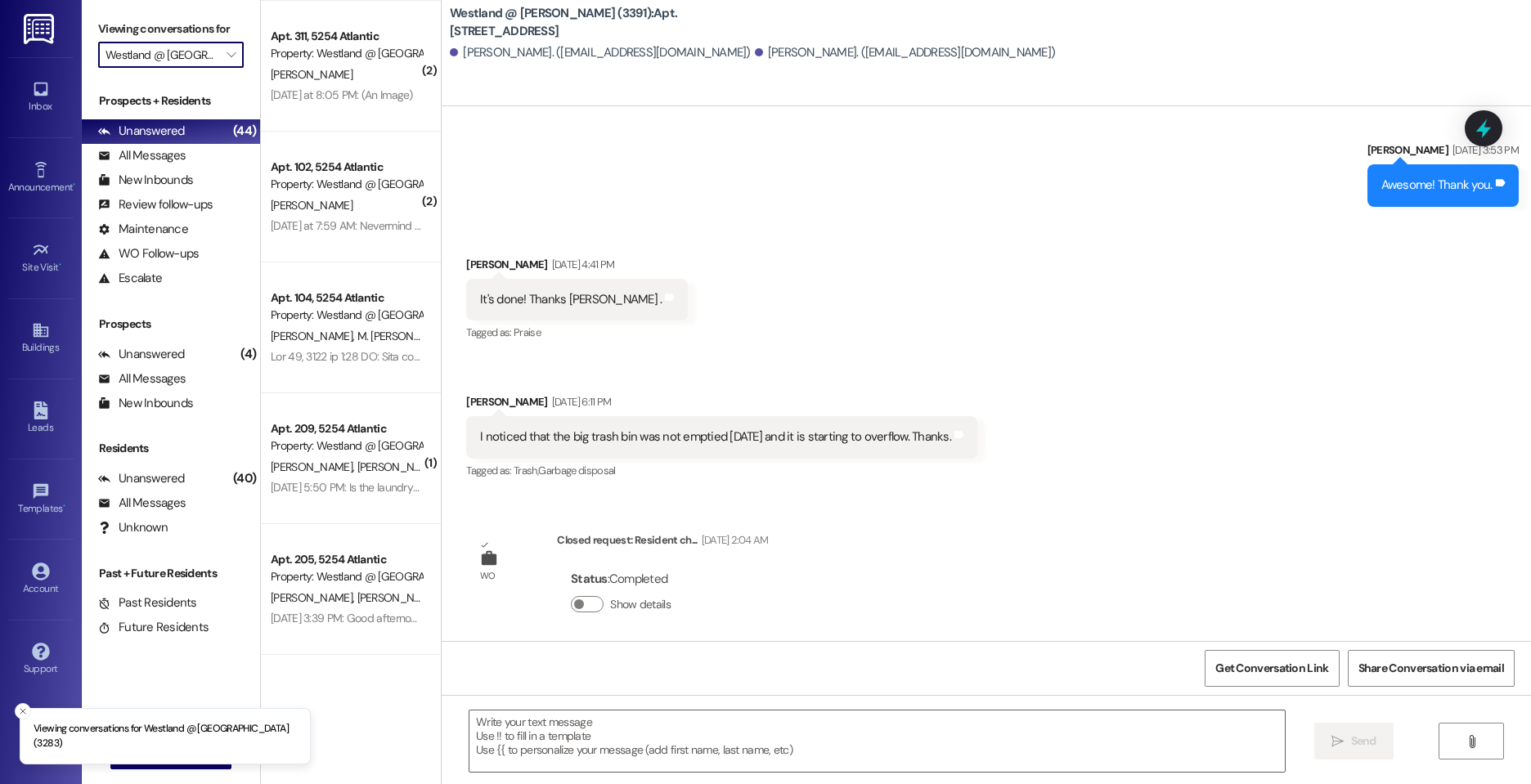
scroll to position [248, 0]
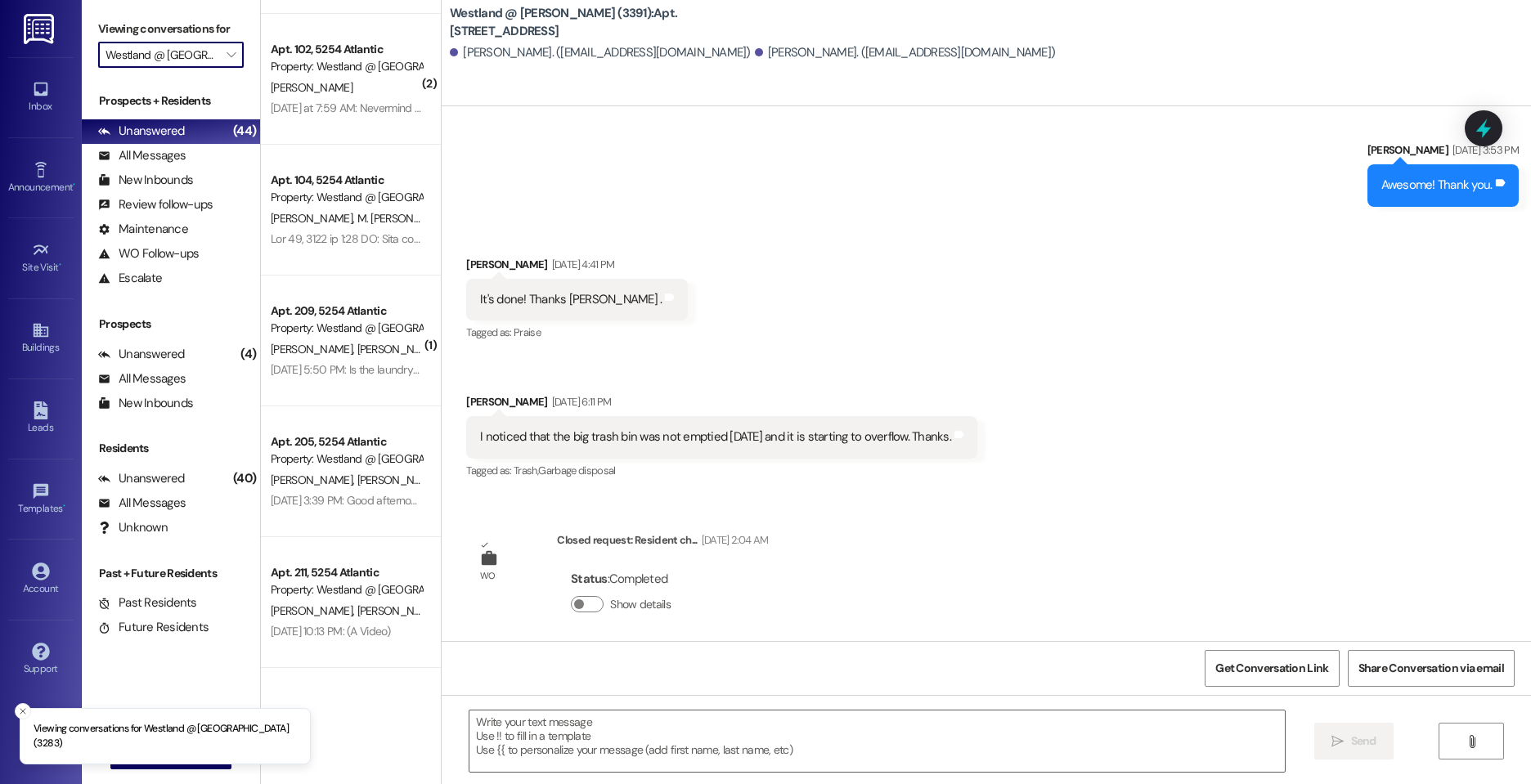
click at [210, 67] on input "Westland @ [GEOGRAPHIC_DATA] (3283)" at bounding box center [161, 55] width 112 height 26
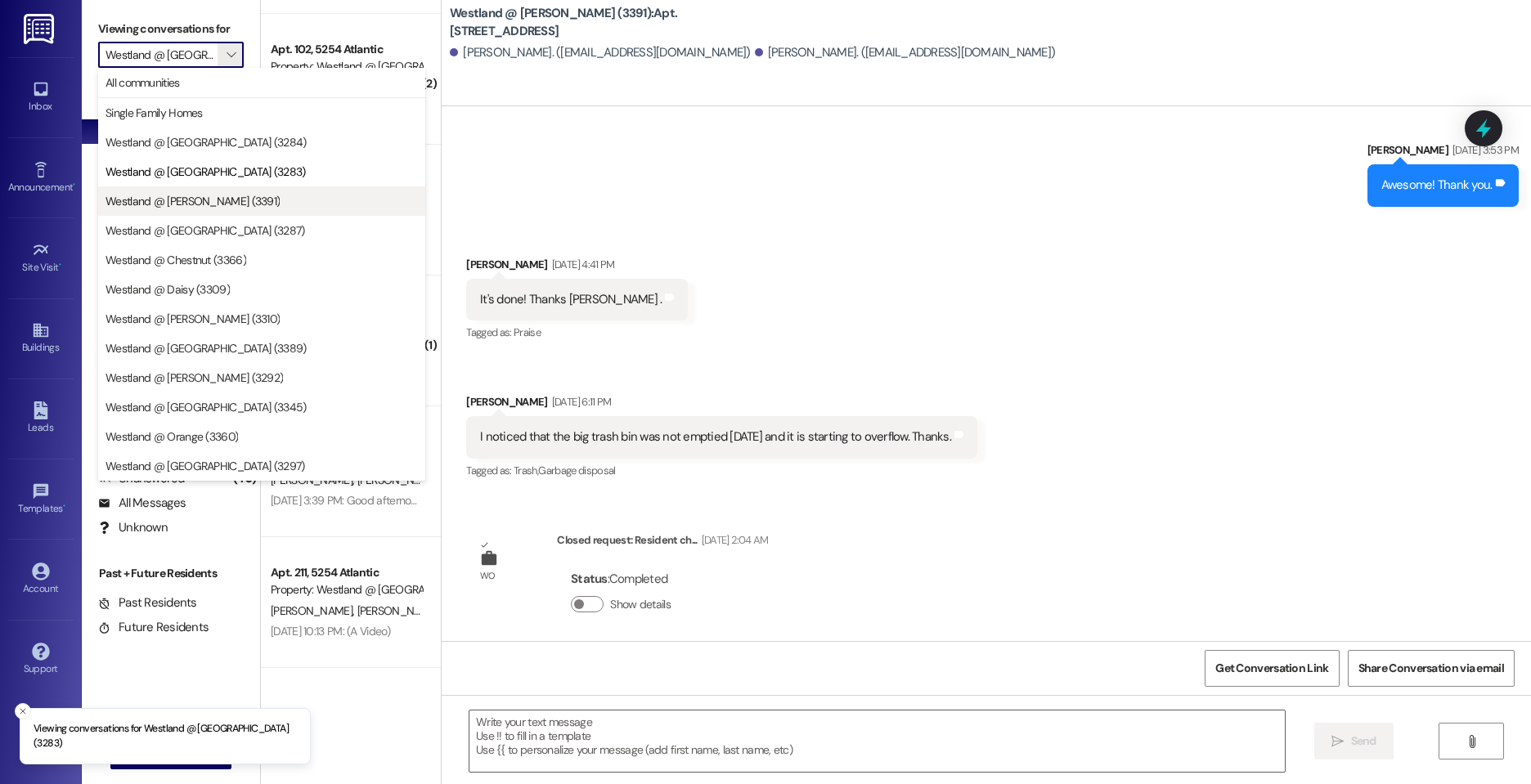
click at [221, 201] on span "Westland @ [PERSON_NAME] (3391)" at bounding box center [192, 201] width 174 height 16
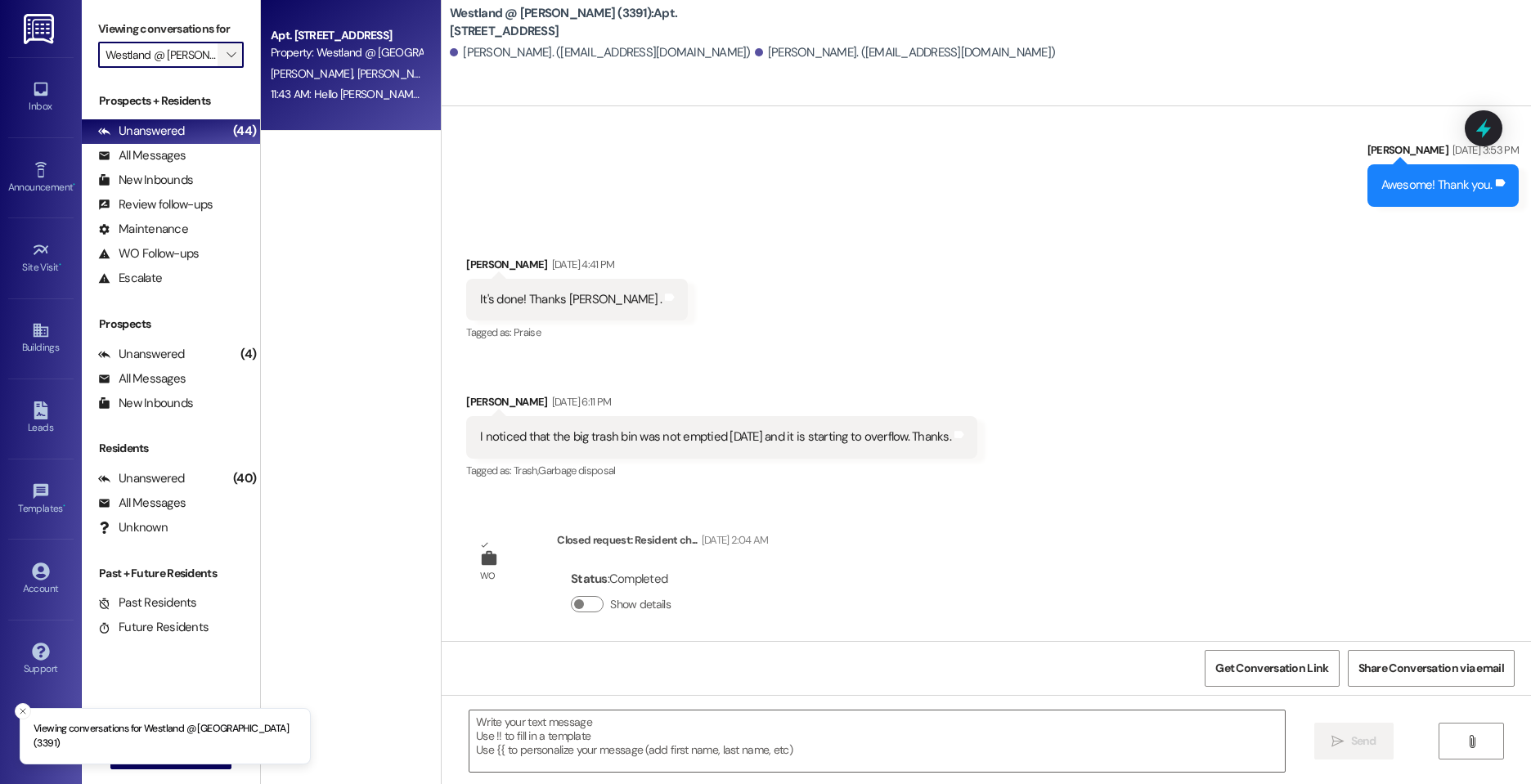
click at [226, 54] on icon "" at bounding box center [231, 55] width 9 height 13
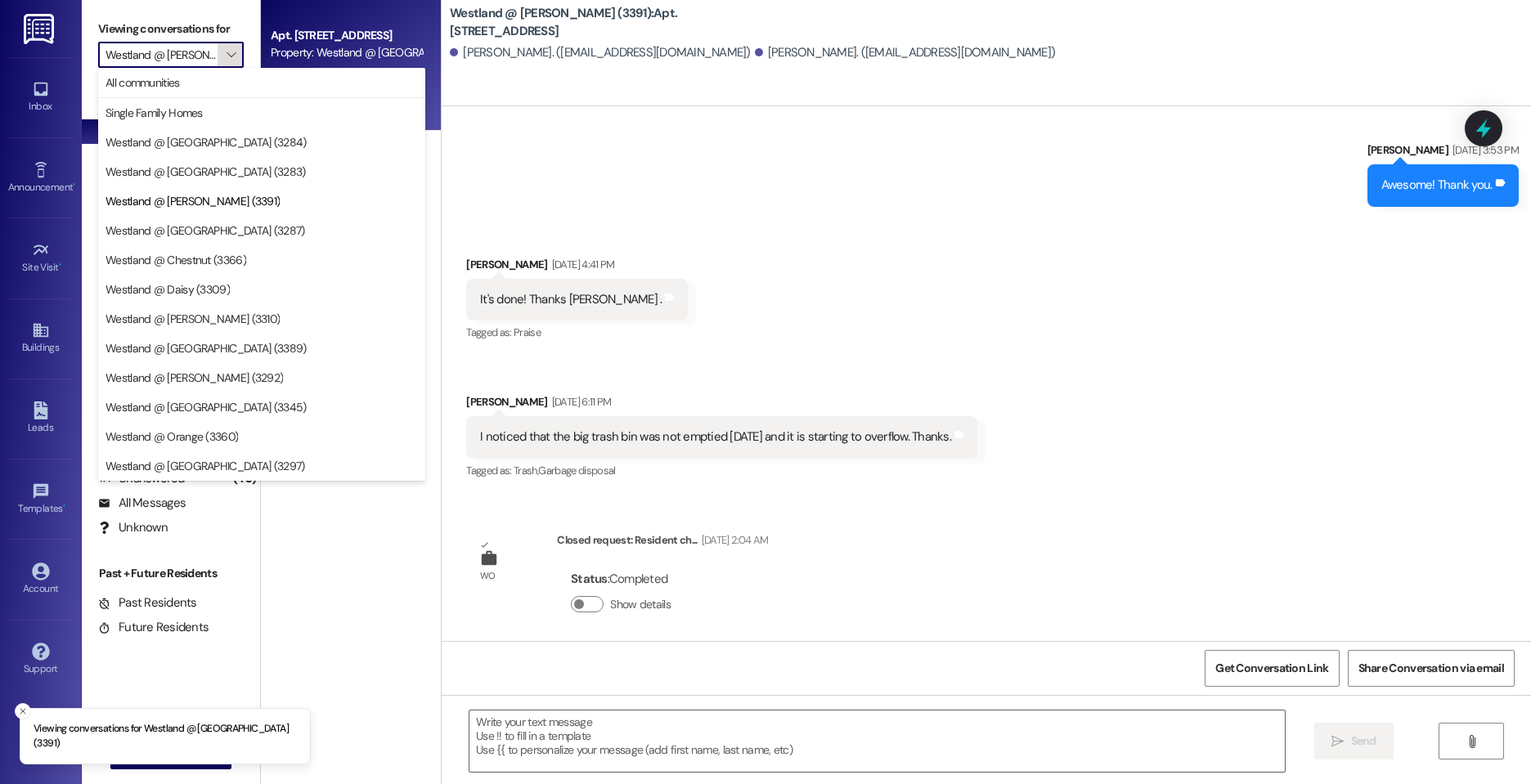
scroll to position [0, 6]
click at [221, 228] on span "Westland @ [GEOGRAPHIC_DATA] (3287)" at bounding box center [205, 231] width 200 height 16
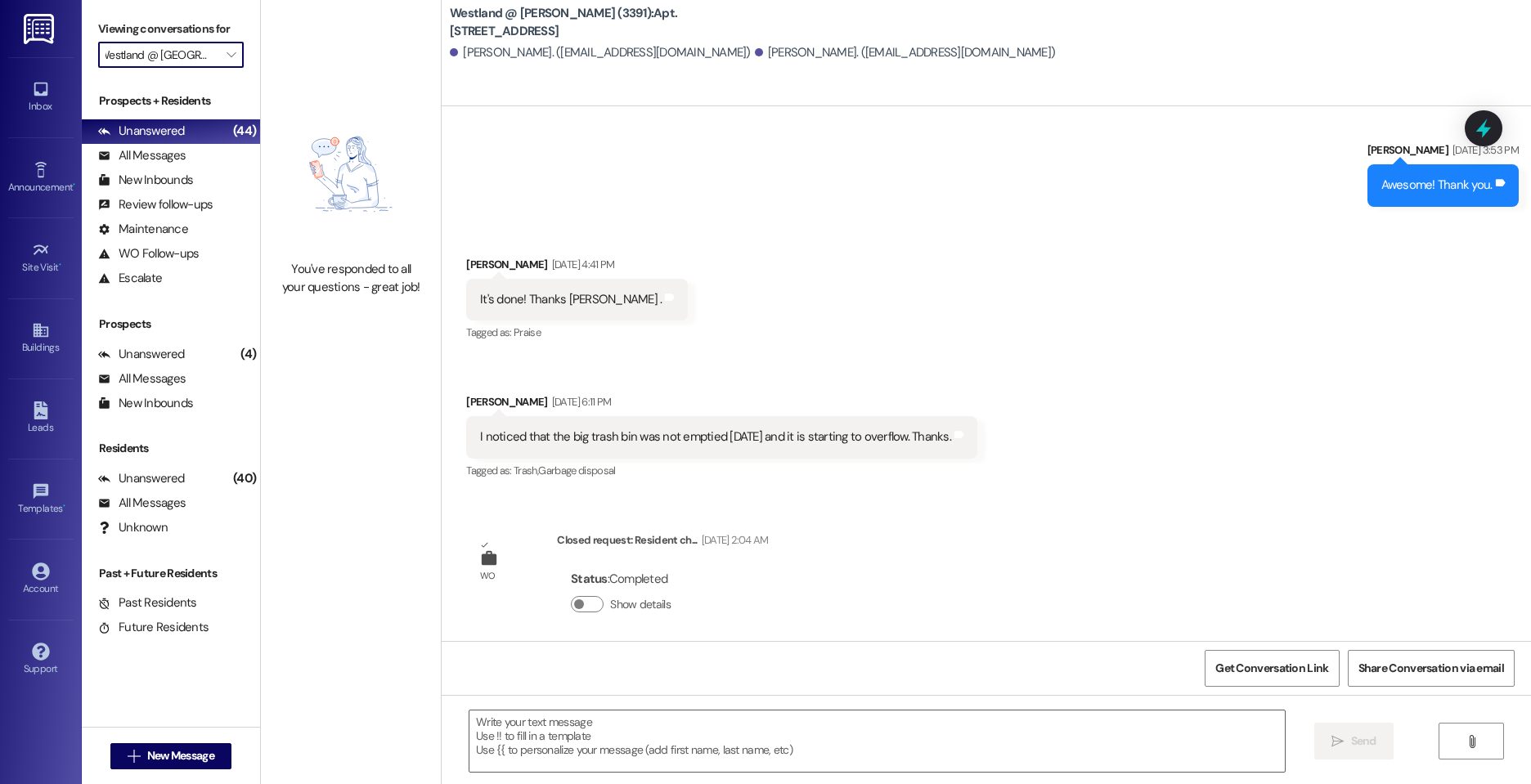
click at [176, 50] on input "Westland @ [GEOGRAPHIC_DATA] (3287)" at bounding box center [161, 55] width 112 height 26
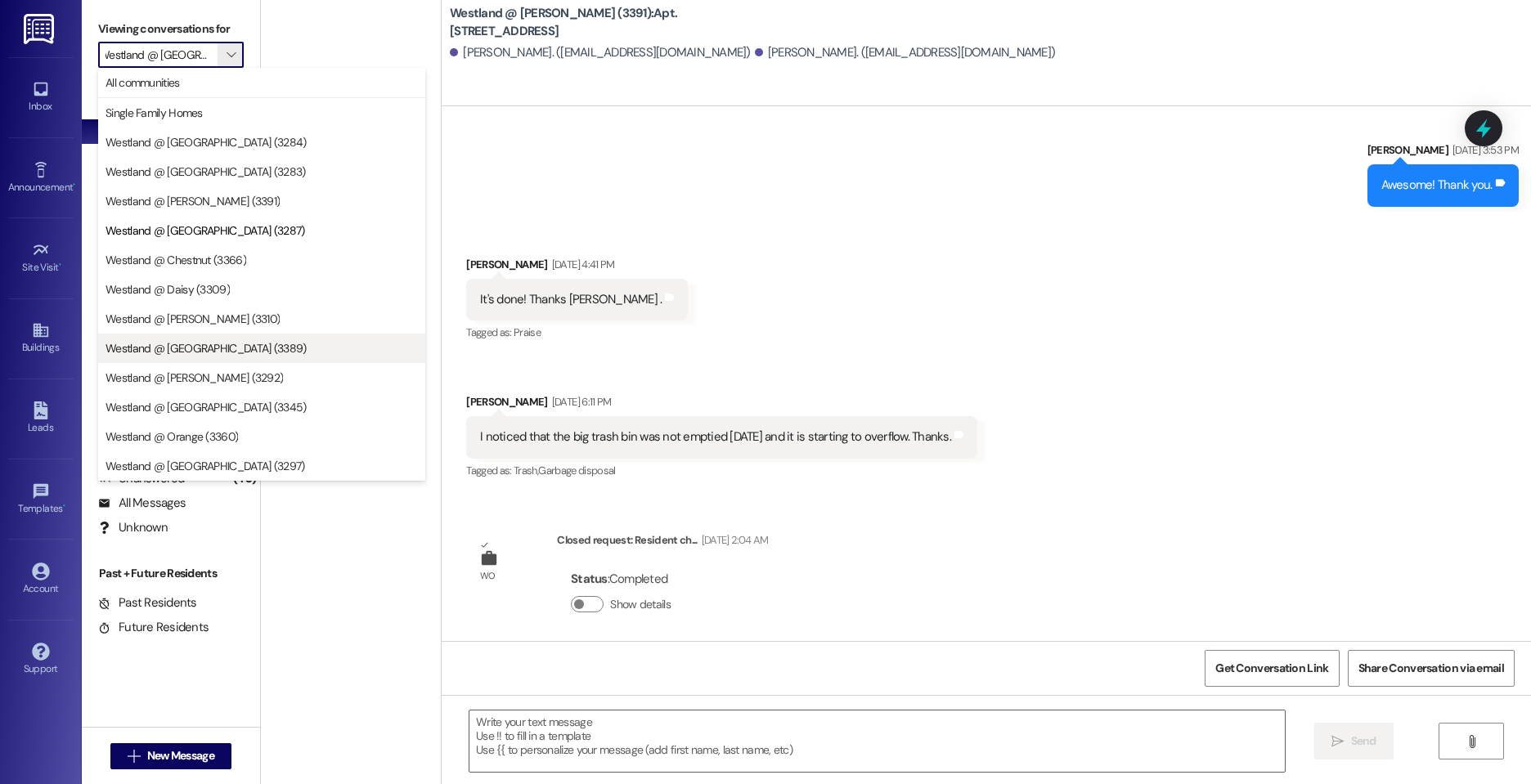
click at [183, 341] on span "Westland @ [GEOGRAPHIC_DATA] (3389)" at bounding box center [206, 348] width 202 height 16
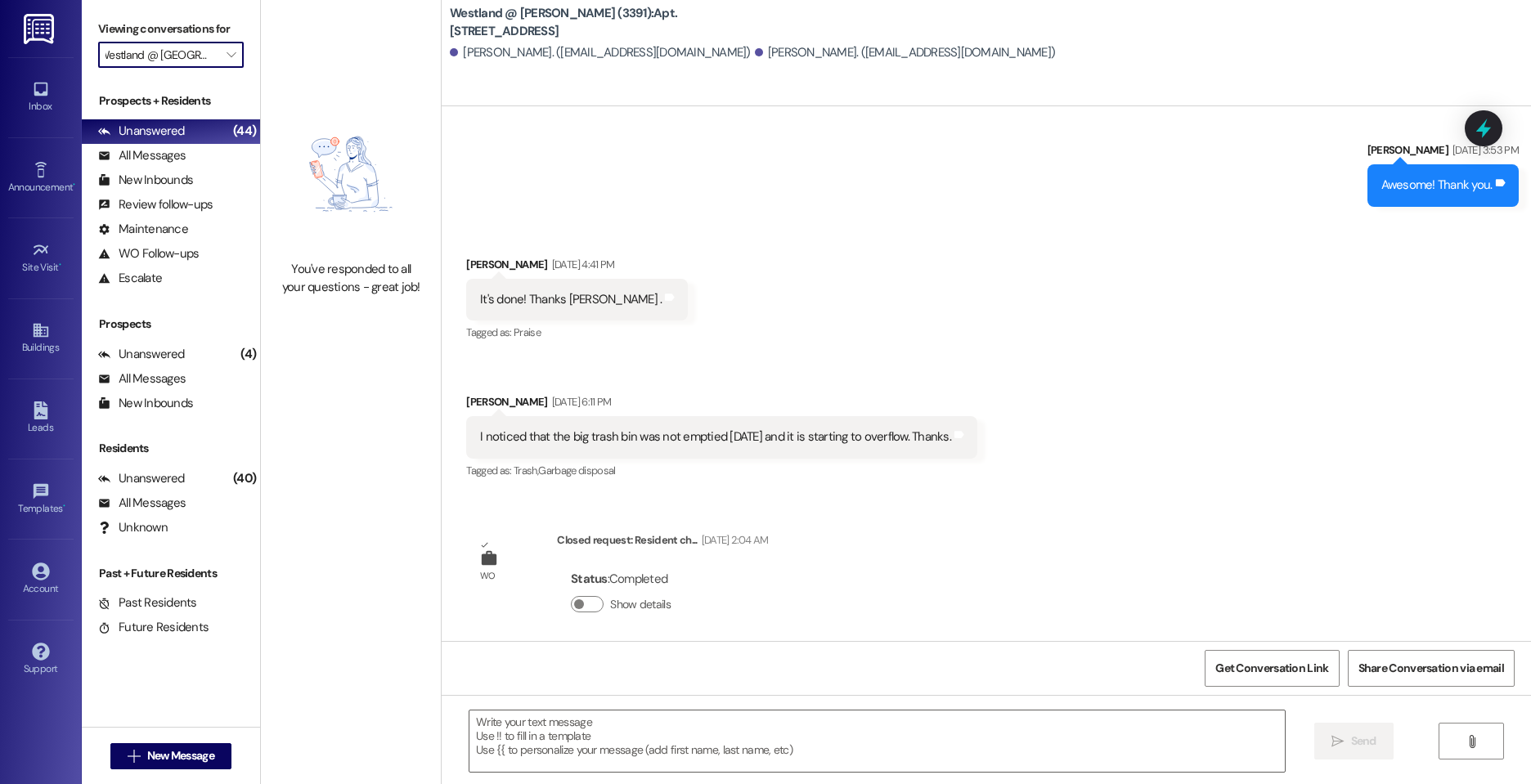
type input "Westland @ [GEOGRAPHIC_DATA] (3389)"
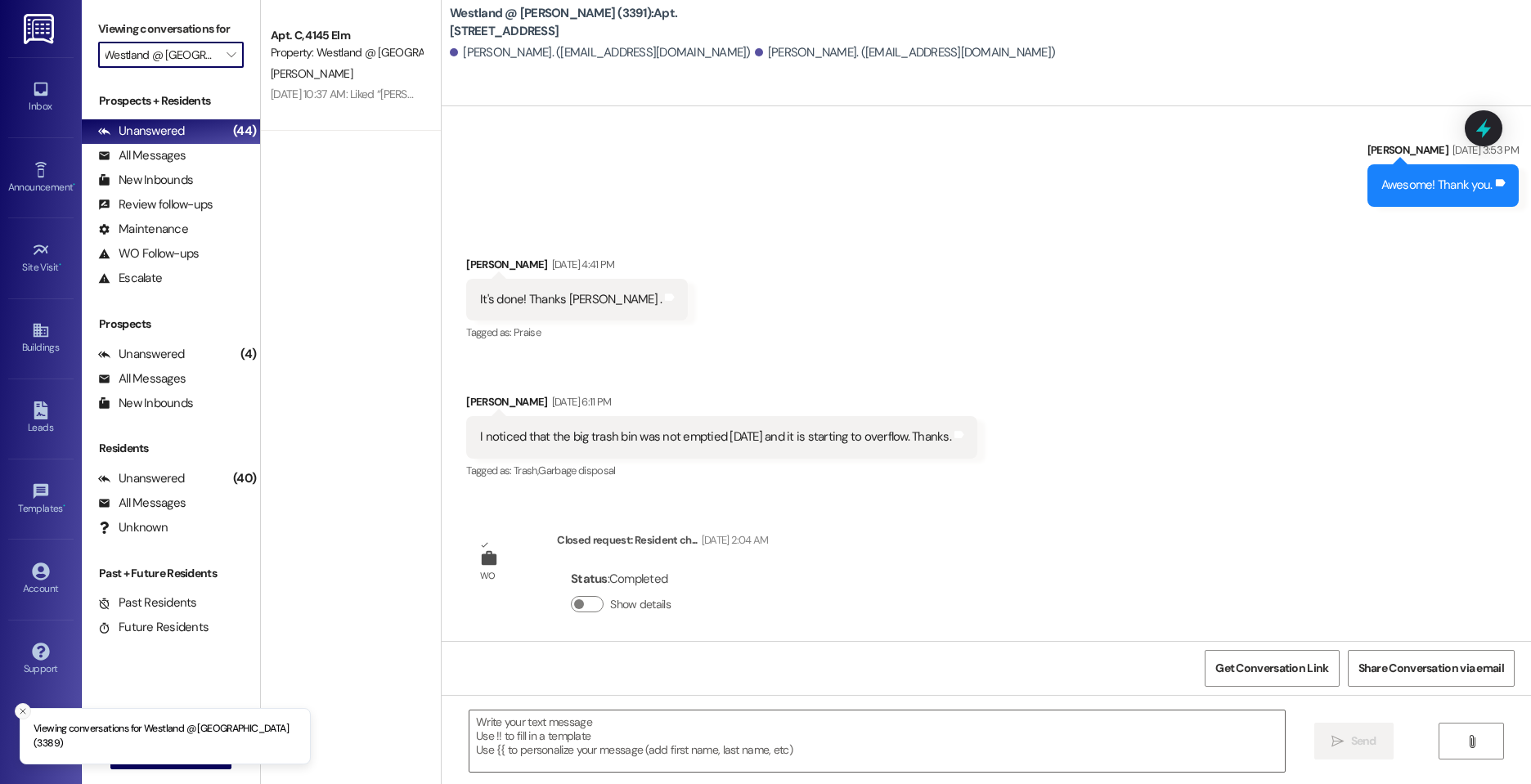
click at [25, 716] on icon "Close toast" at bounding box center [23, 711] width 10 height 10
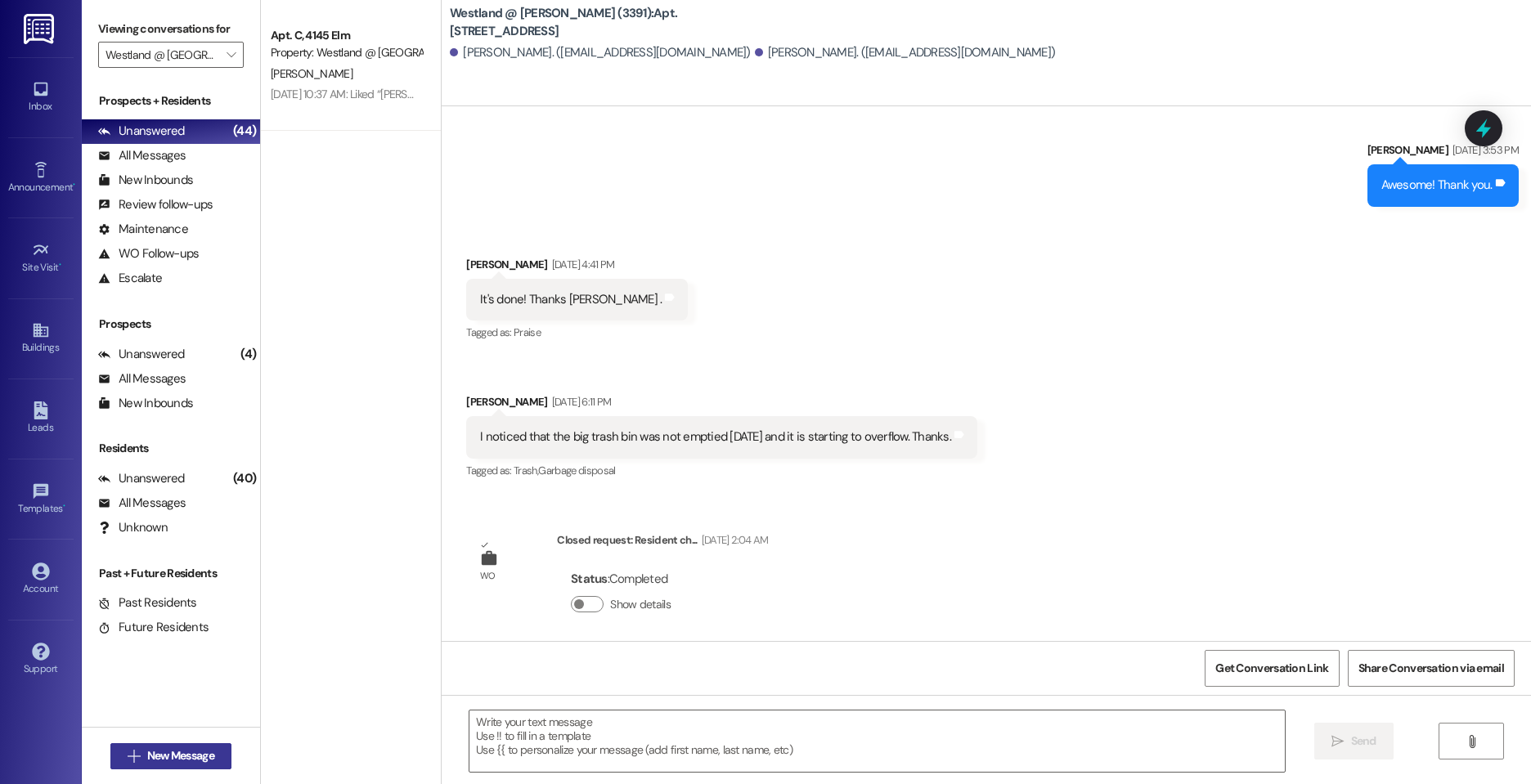
click at [195, 748] on span "New Message" at bounding box center [181, 756] width 67 height 17
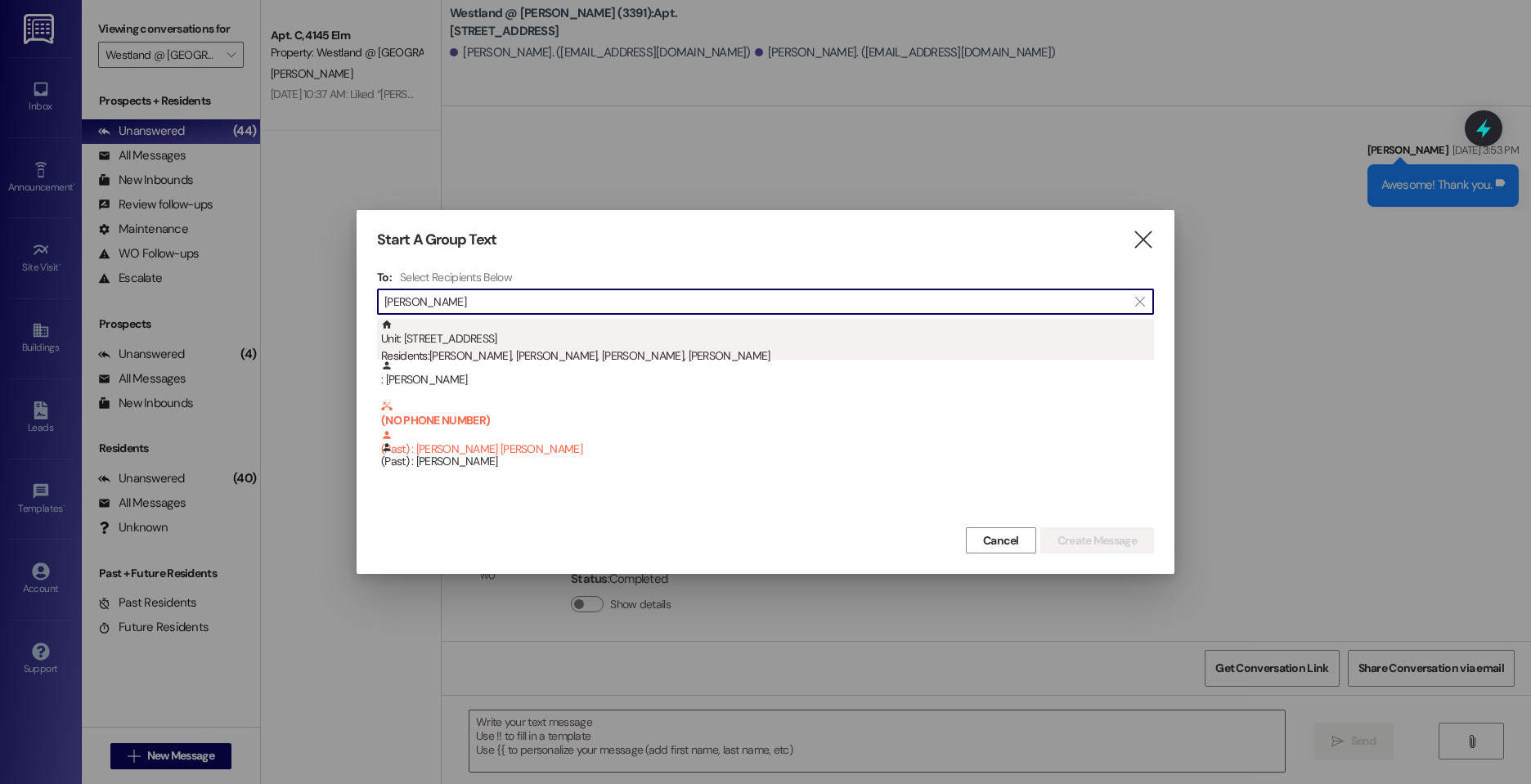
type input "[PERSON_NAME]"
click at [528, 342] on div "Unit: [STREET_ADDRESS] Residents: [PERSON_NAME], [PERSON_NAME], [PERSON_NAME], …" at bounding box center [767, 342] width 772 height 46
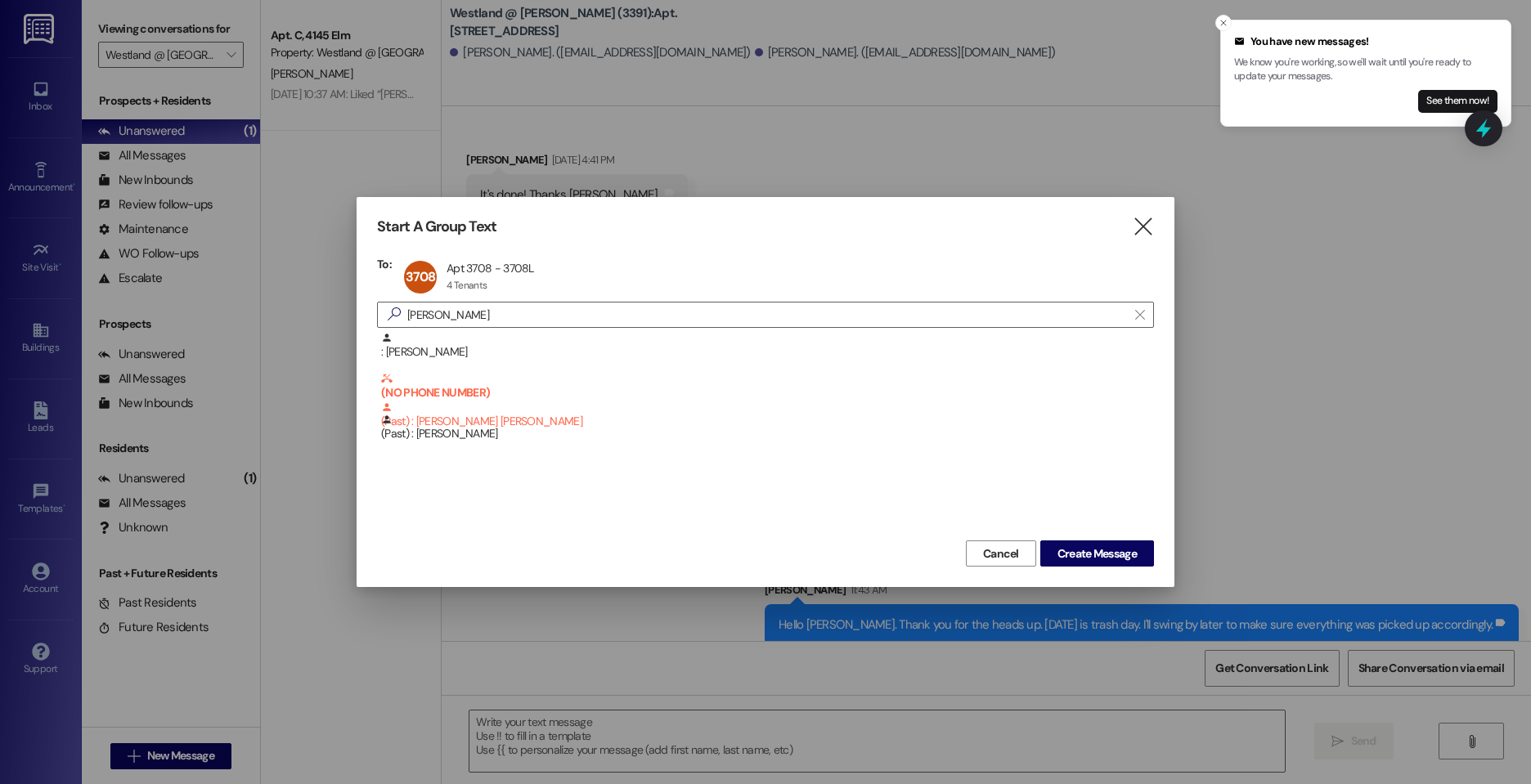
scroll to position [34360, 0]
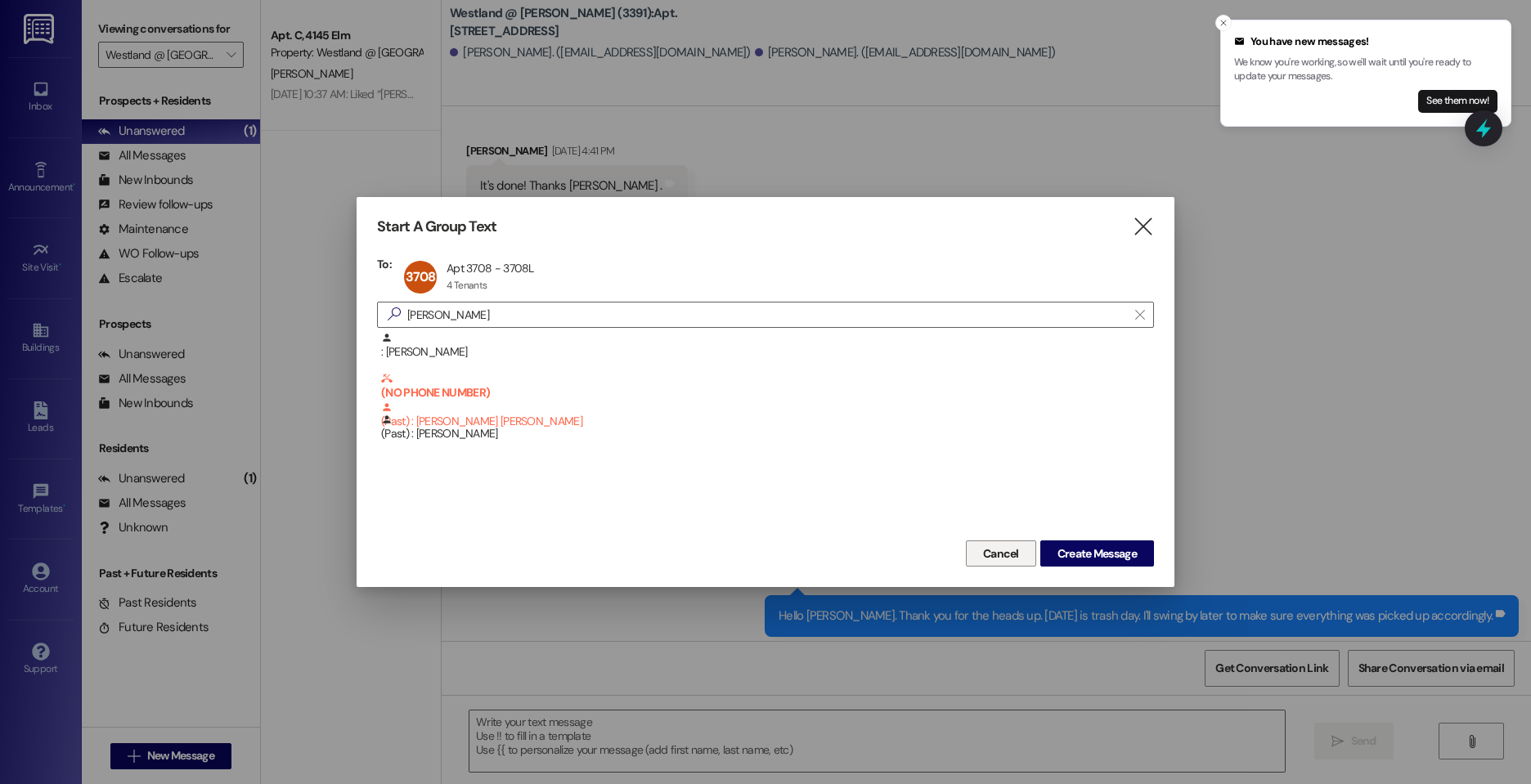
click at [1000, 545] on span "Cancel" at bounding box center [1000, 553] width 36 height 17
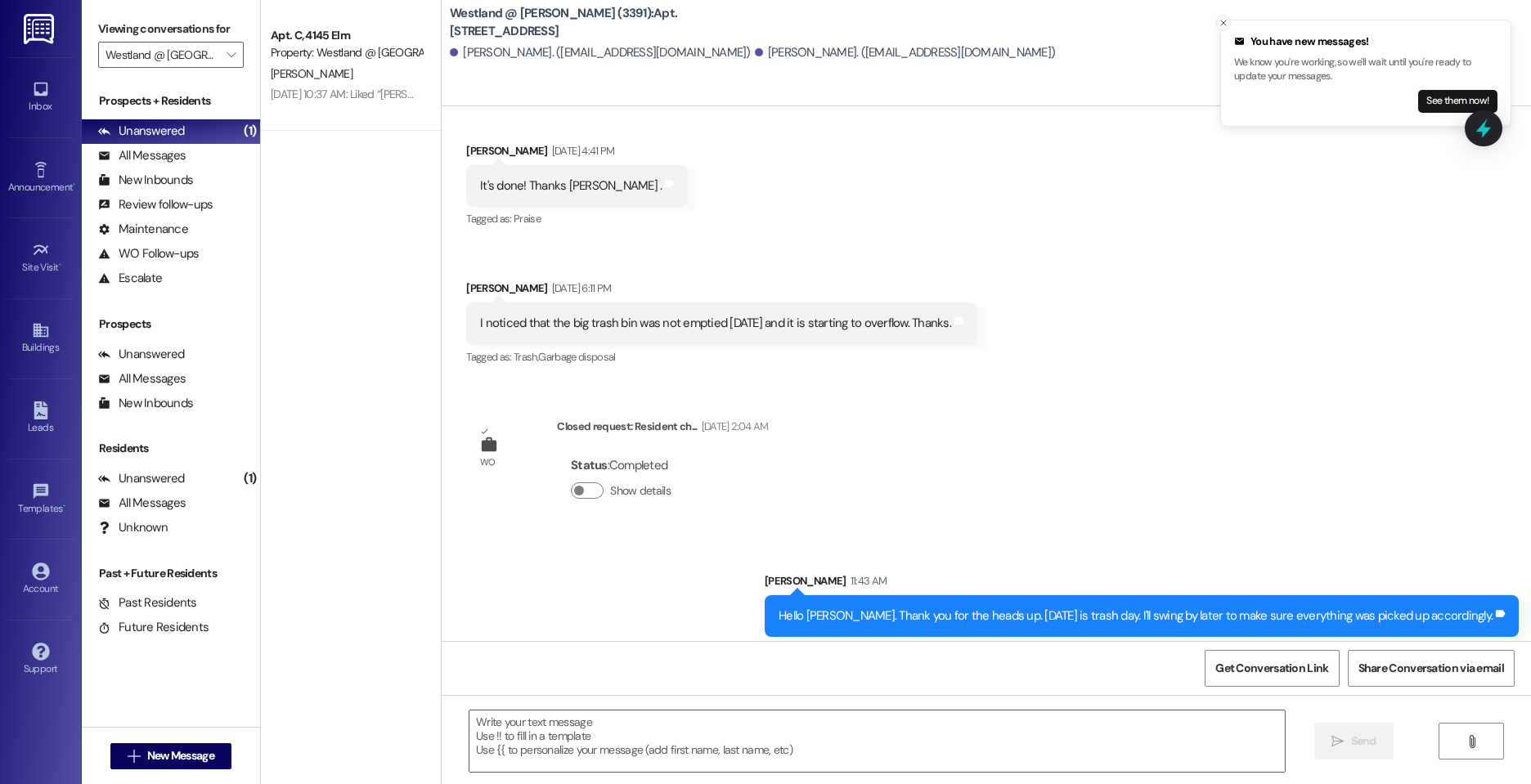
click at [1225, 21] on line "Close toast" at bounding box center [1223, 22] width 5 height 5
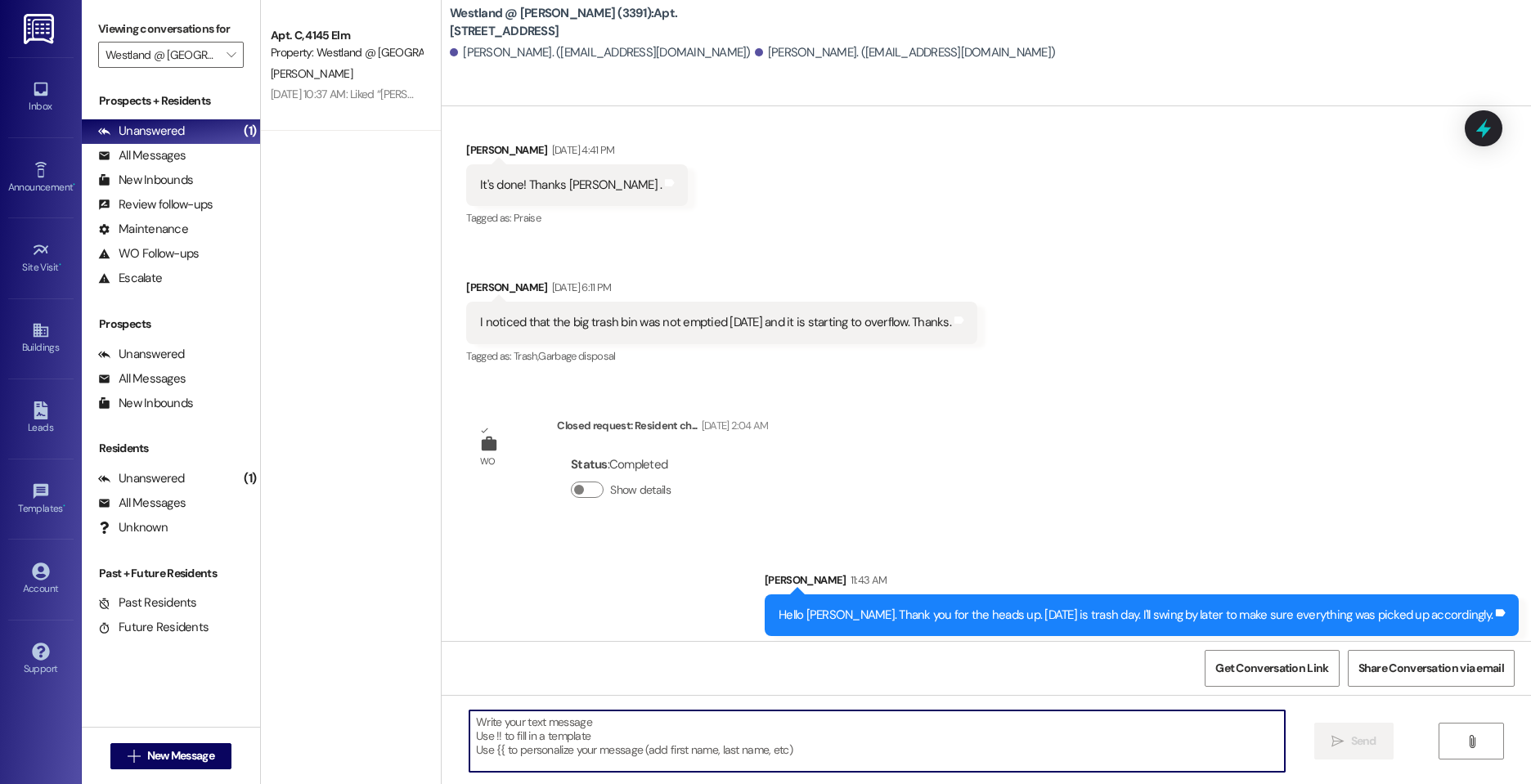
click at [685, 729] on textarea at bounding box center [877, 740] width 815 height 61
click at [780, 739] on textarea at bounding box center [877, 740] width 815 height 61
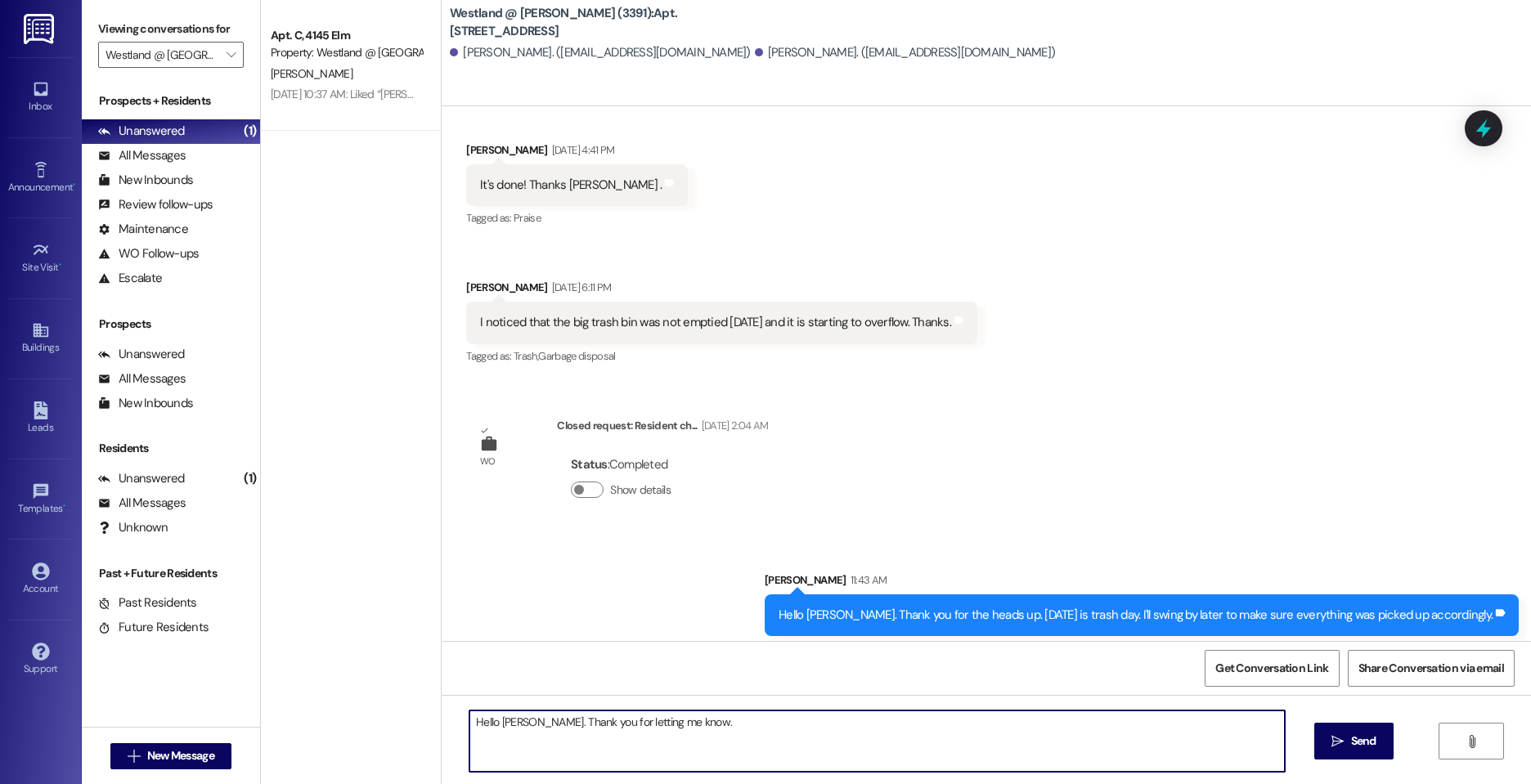
click at [760, 719] on textarea "Hello [PERSON_NAME]. Thank you for letting me know." at bounding box center [877, 740] width 815 height 61
type textarea "Hello [PERSON_NAME]. Thank you for letting me know. I will call the city to ask…"
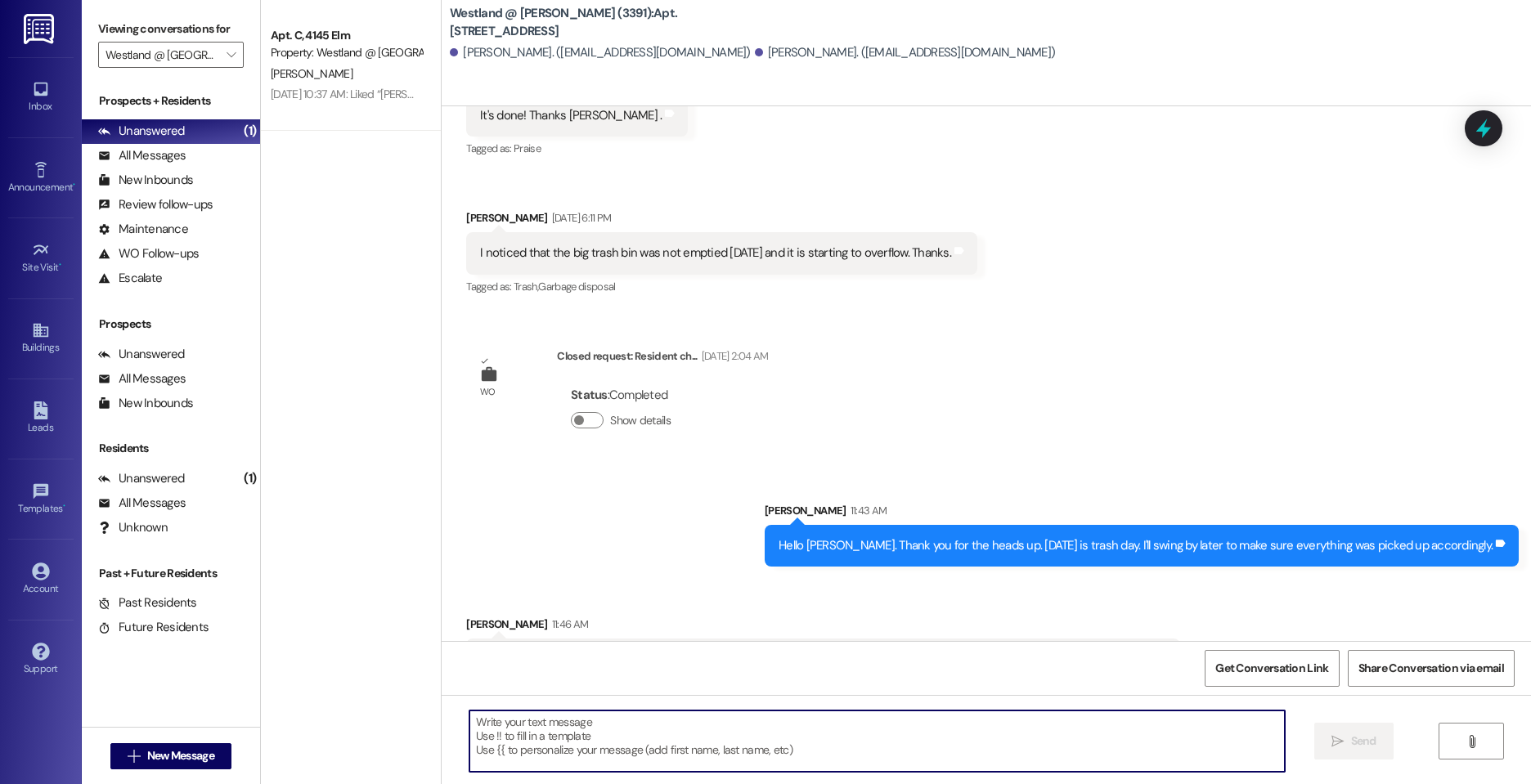
scroll to position [34475, 0]
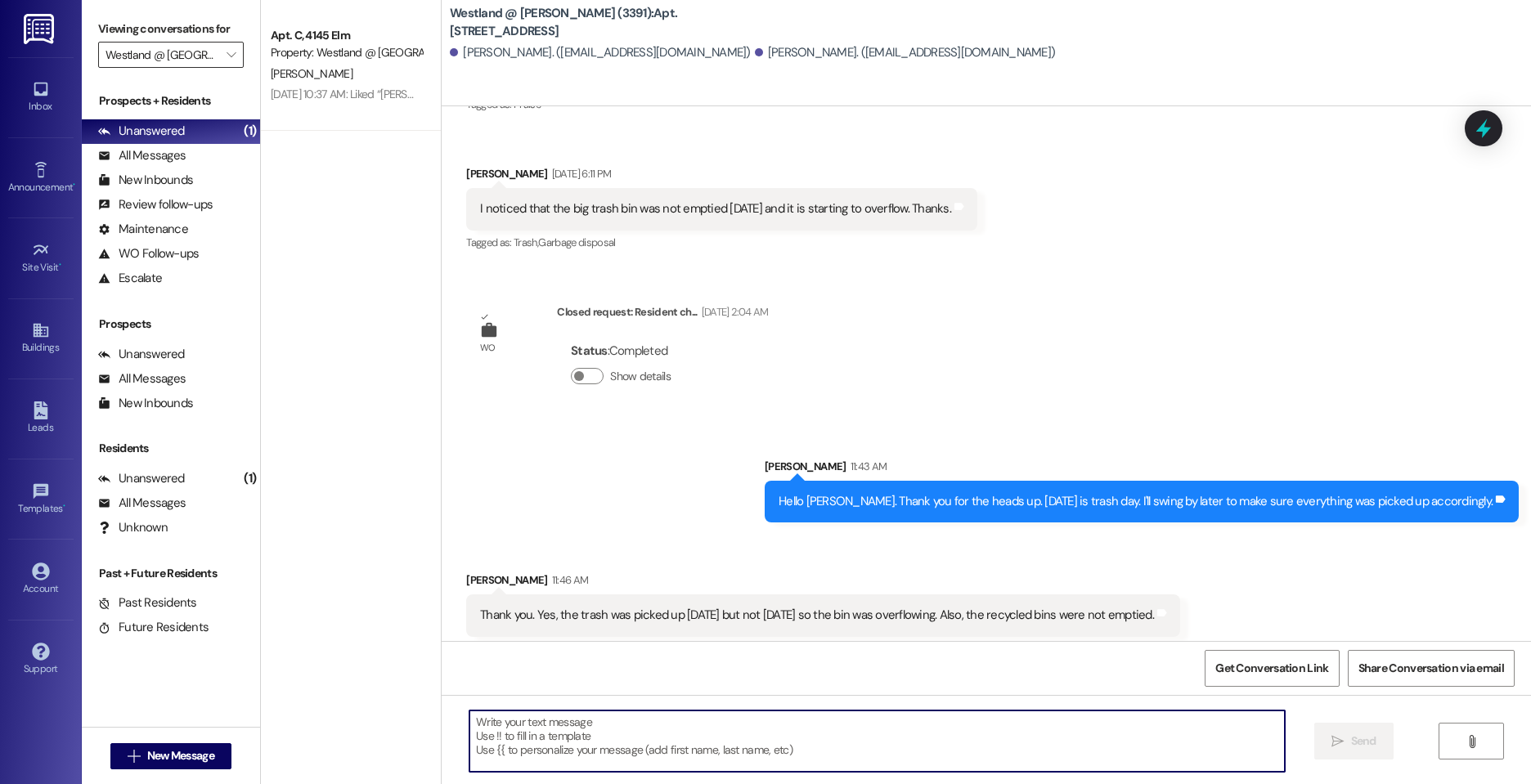
click at [150, 59] on input "Westland @ [GEOGRAPHIC_DATA] (3389)" at bounding box center [161, 55] width 112 height 26
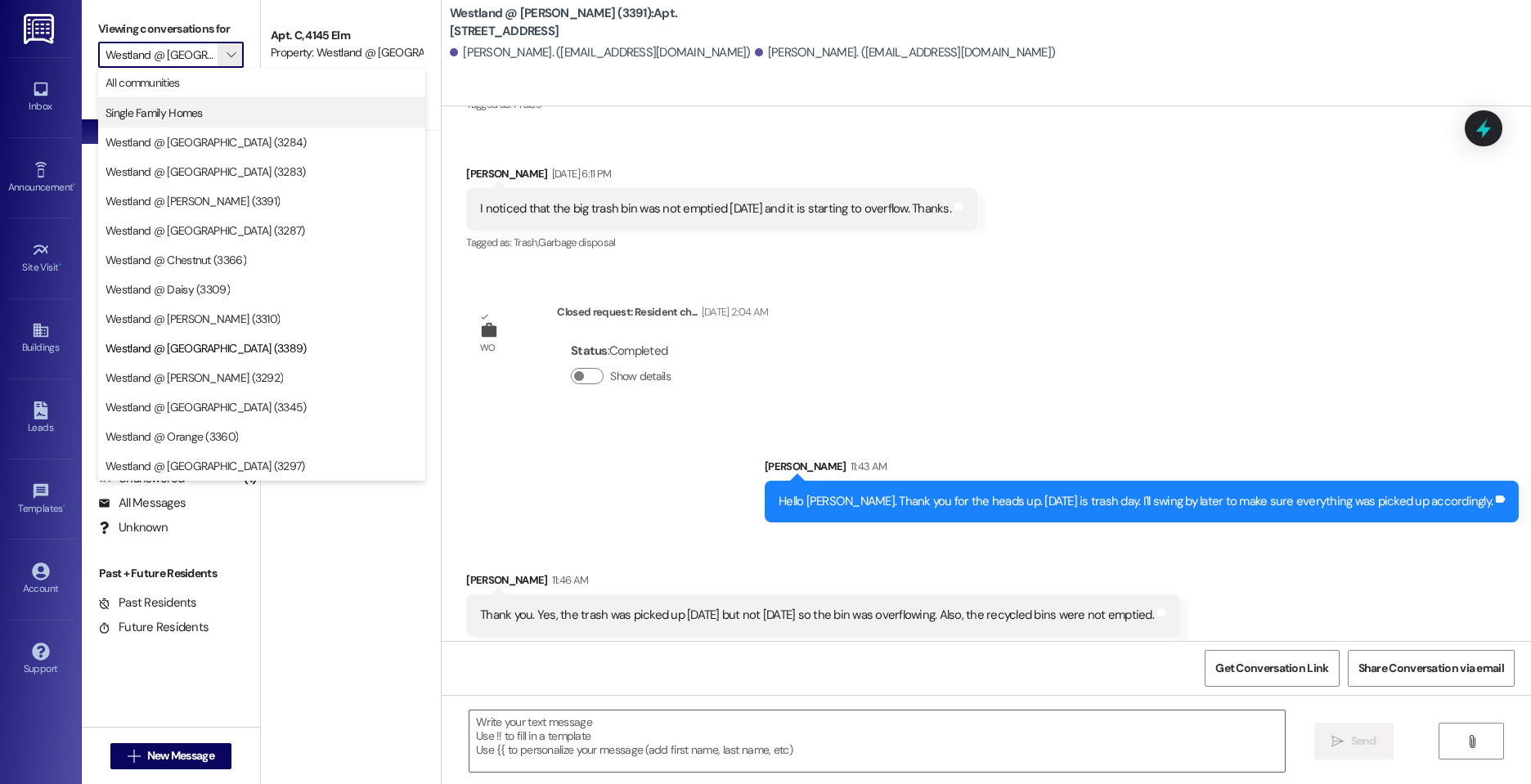
click at [204, 107] on span "Single Family Homes" at bounding box center [262, 113] width 313 height 16
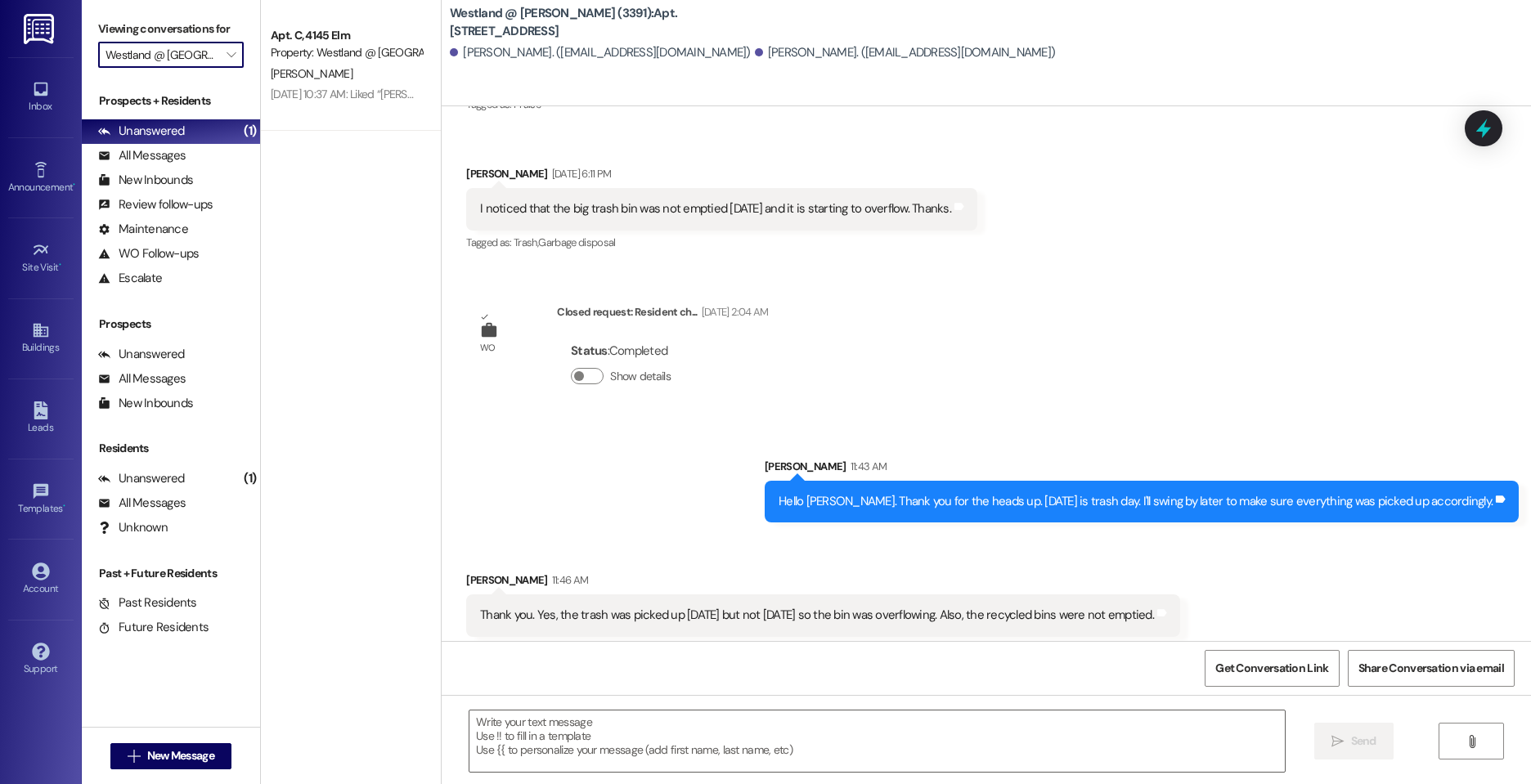
type input "Single Family Homes"
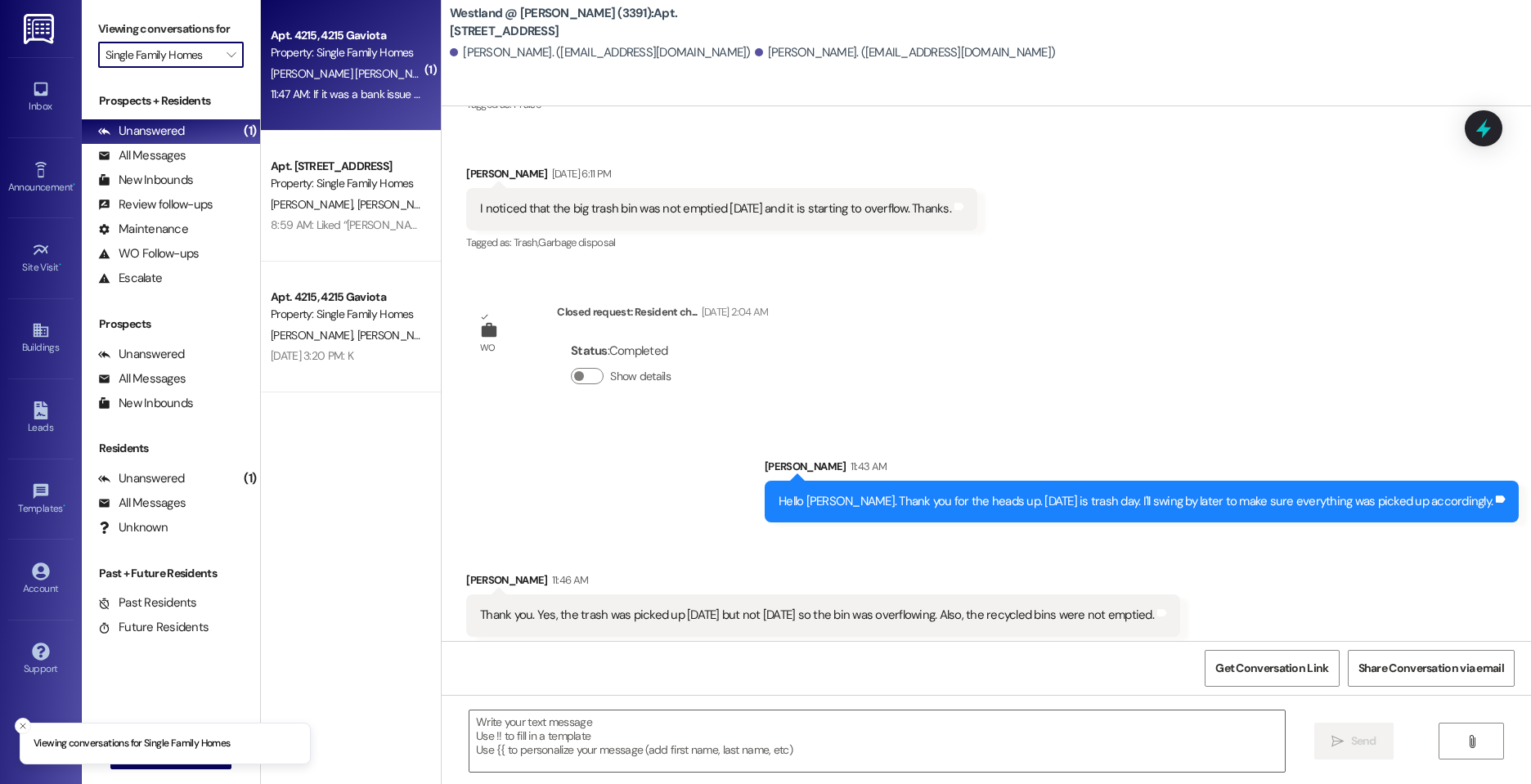
click at [360, 77] on div "[PERSON_NAME] [PERSON_NAME]" at bounding box center [346, 74] width 154 height 20
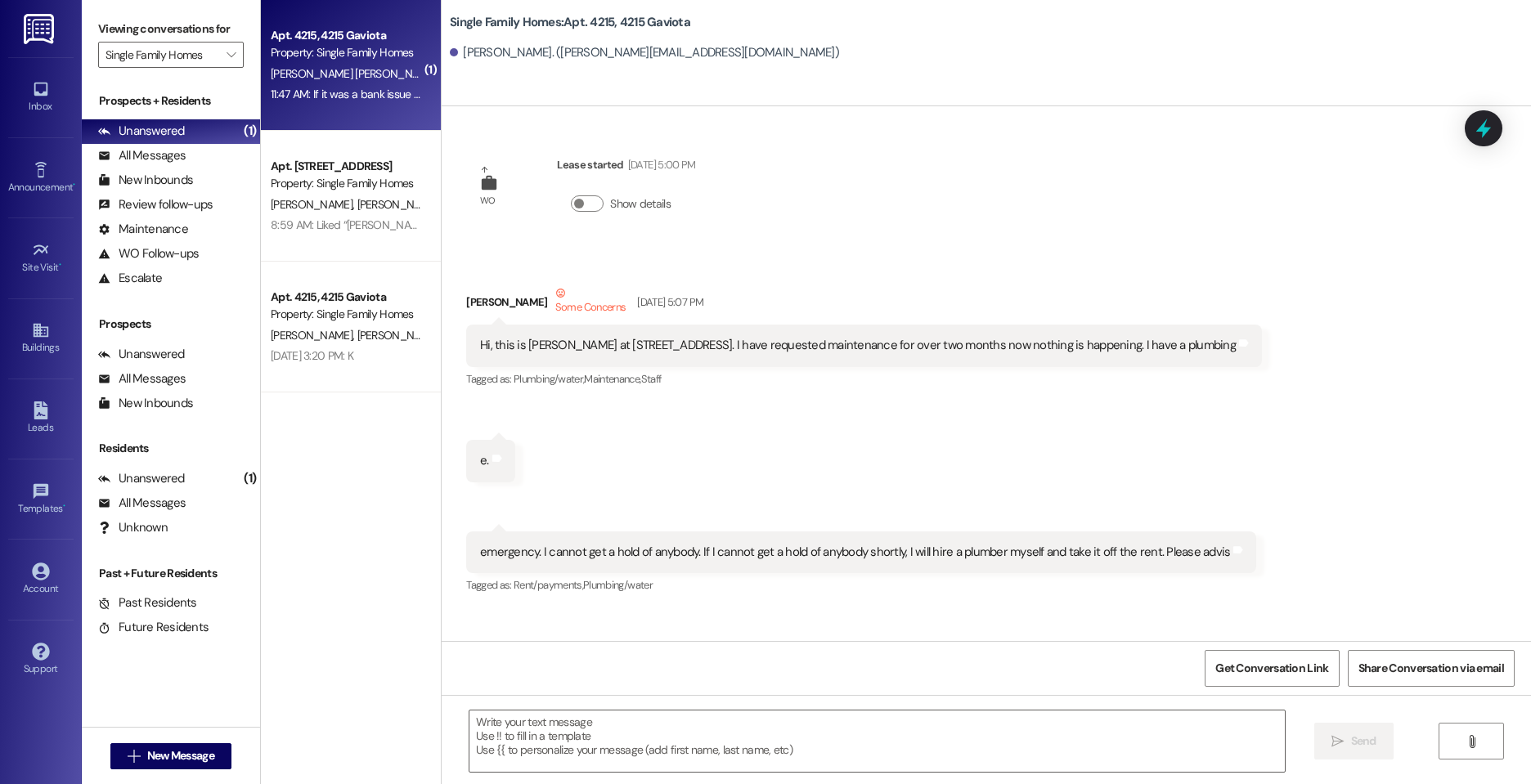
scroll to position [46422, 0]
